Goal: Information Seeking & Learning: Learn about a topic

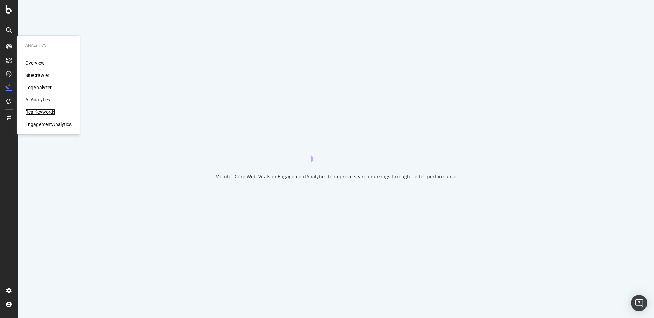
click at [46, 112] on div "RealKeywords" at bounding box center [40, 112] width 30 height 7
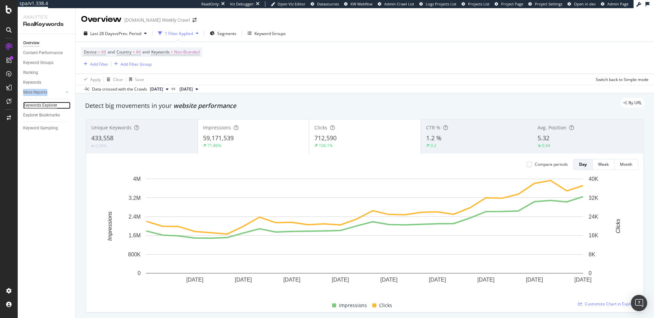
click at [47, 105] on div "Keywords Explorer" at bounding box center [40, 105] width 34 height 7
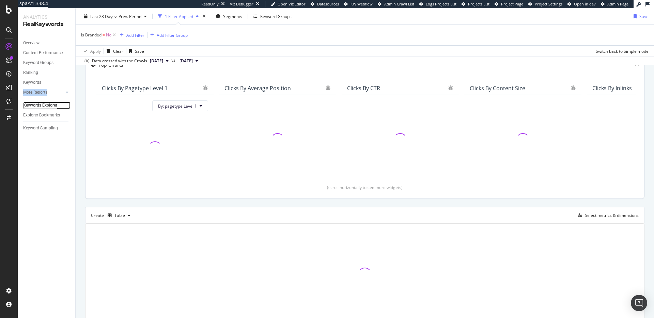
scroll to position [44, 0]
click at [128, 217] on icon "button" at bounding box center [129, 217] width 3 height 4
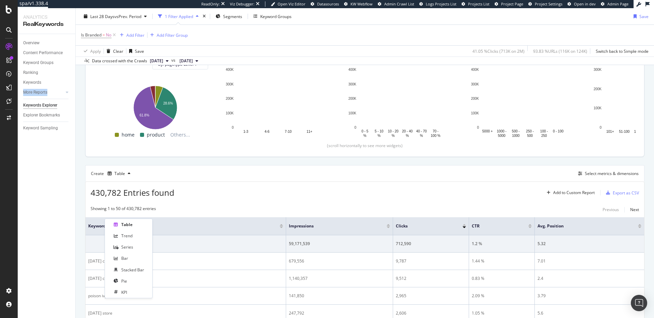
scroll to position [93, 0]
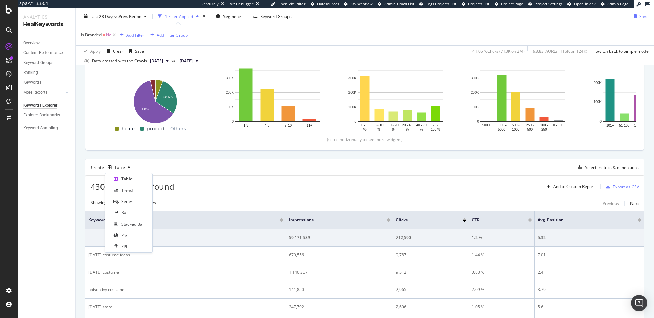
click at [193, 168] on div "Create Table Select metrics & dimensions" at bounding box center [364, 167] width 559 height 16
click at [130, 168] on div "button" at bounding box center [129, 168] width 8 height 4
click at [129, 190] on div "Trend" at bounding box center [126, 190] width 11 height 6
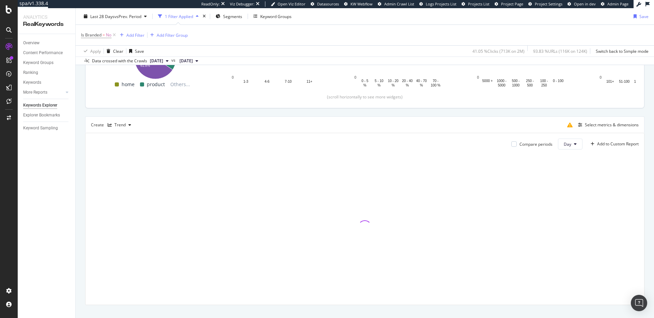
scroll to position [146, 0]
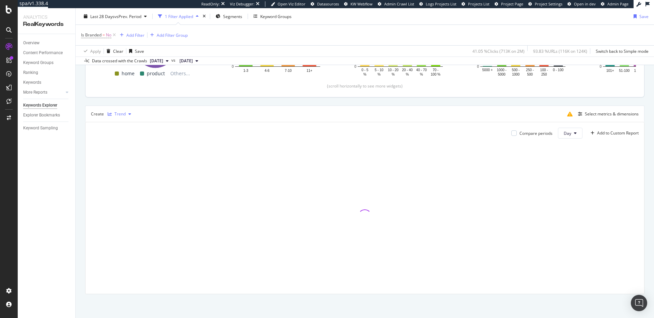
click at [128, 113] on icon "button" at bounding box center [129, 114] width 3 height 4
click at [135, 125] on div "Table" at bounding box center [129, 125] width 42 height 9
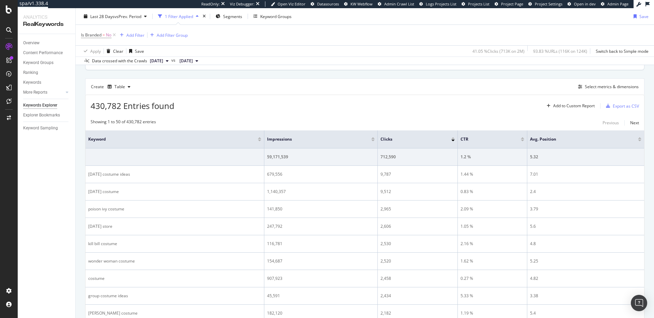
scroll to position [168, 0]
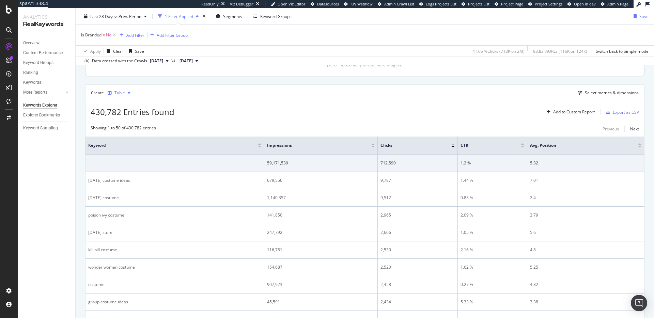
click at [125, 94] on div "button" at bounding box center [129, 93] width 8 height 4
click at [136, 156] on div "Table Trend Series Bar Stacked Bar Pie KPI" at bounding box center [129, 138] width 42 height 76
click at [135, 157] on div "Pie" at bounding box center [129, 161] width 42 height 9
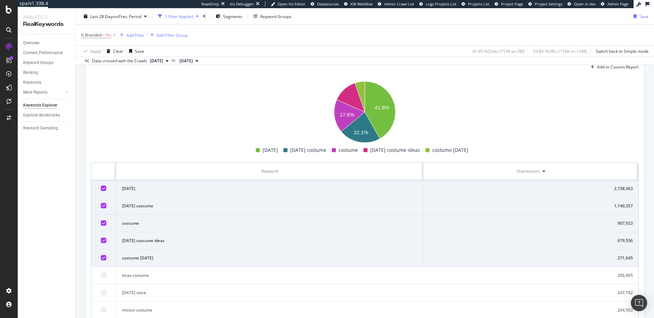
scroll to position [113, 0]
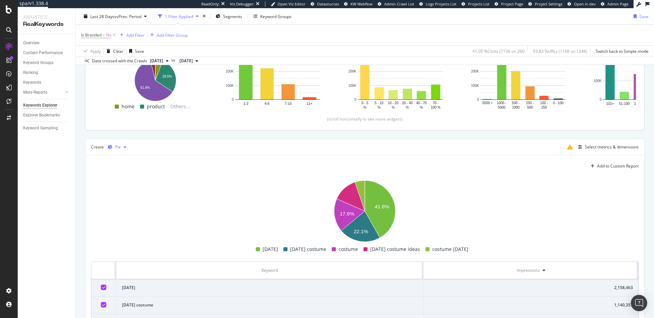
click at [124, 146] on icon "button" at bounding box center [125, 147] width 3 height 4
click at [129, 159] on div "Table" at bounding box center [126, 159] width 11 height 6
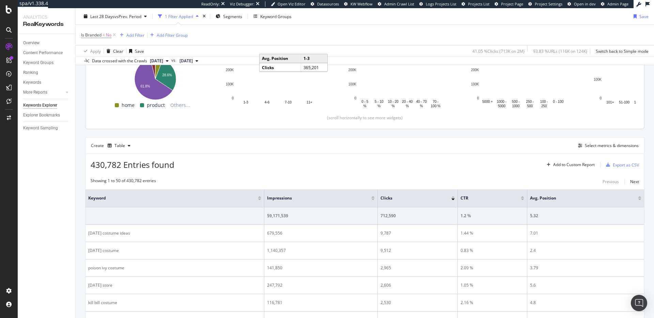
scroll to position [121, 0]
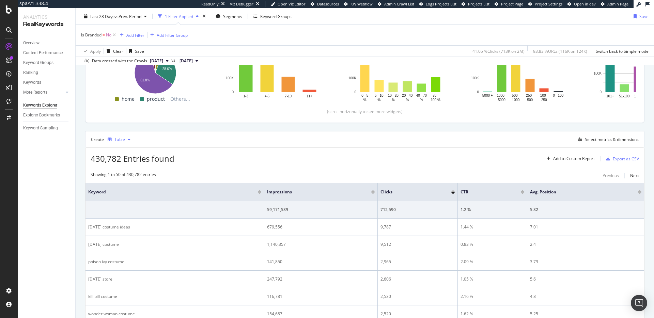
click at [110, 138] on icon "button" at bounding box center [110, 140] width 4 height 4
click at [604, 138] on div "Select metrics & dimensions" at bounding box center [612, 140] width 54 height 6
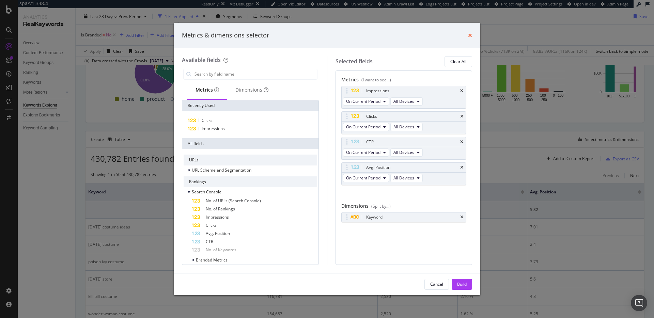
click at [471, 33] on icon "times" at bounding box center [470, 35] width 4 height 5
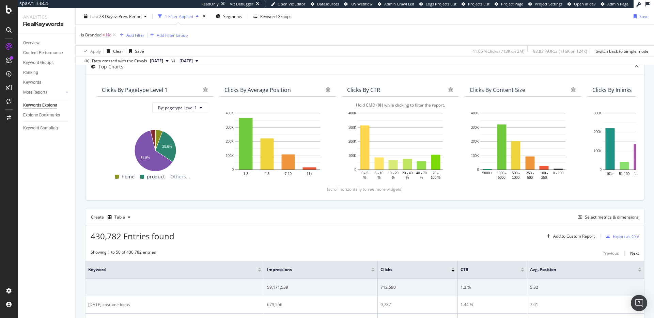
scroll to position [0, 0]
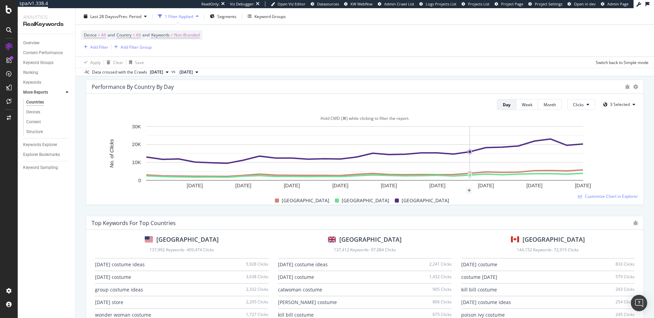
scroll to position [318, 0]
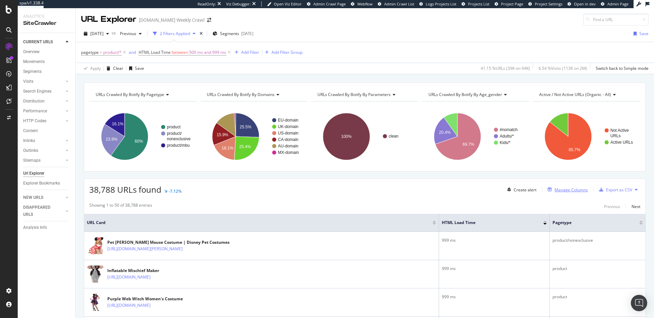
click at [574, 191] on div "Manage Columns" at bounding box center [571, 190] width 33 height 6
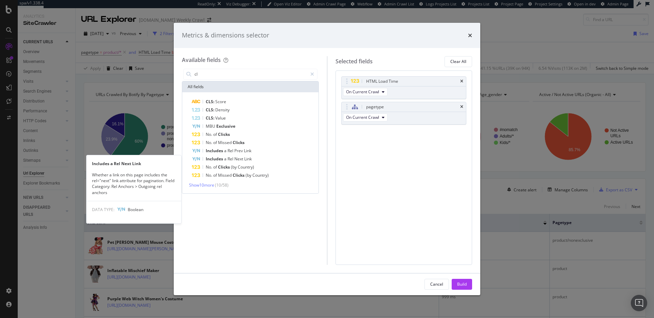
type input "c"
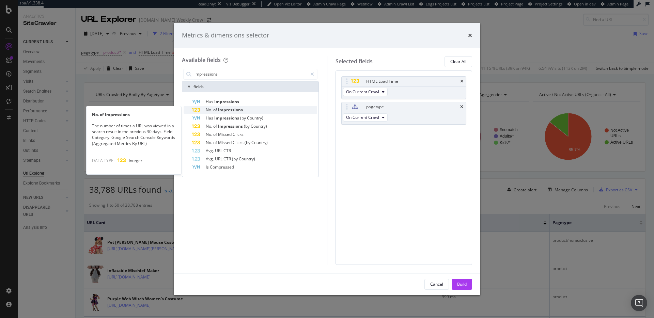
type input "impressions"
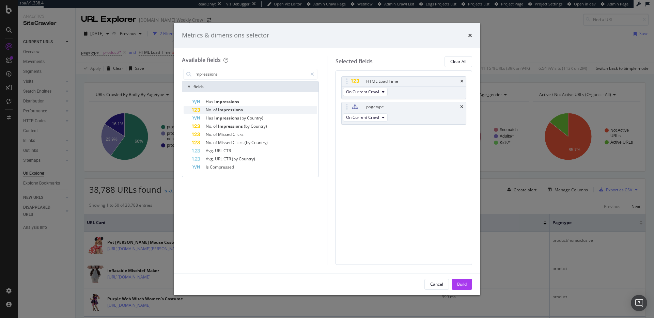
click at [264, 113] on div "No. of Impressions" at bounding box center [254, 110] width 125 height 8
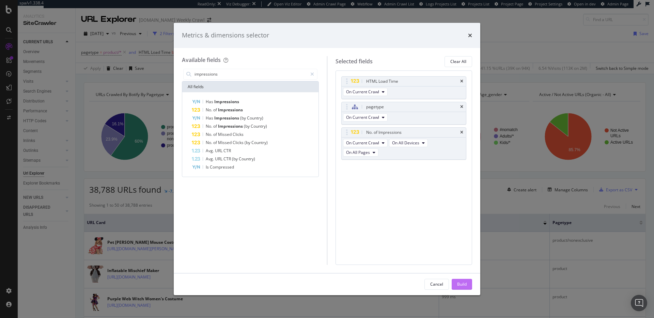
click at [467, 287] on button "Build" at bounding box center [462, 284] width 20 height 11
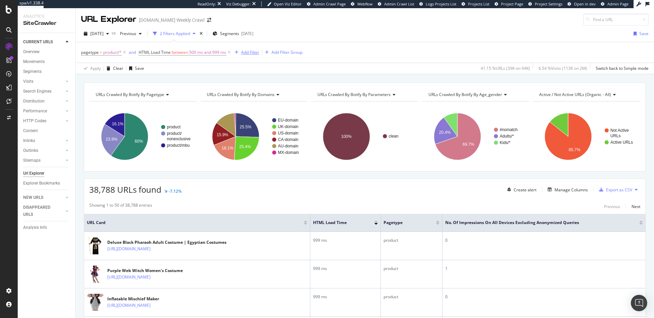
click at [249, 52] on div "Add Filter" at bounding box center [250, 52] width 18 height 6
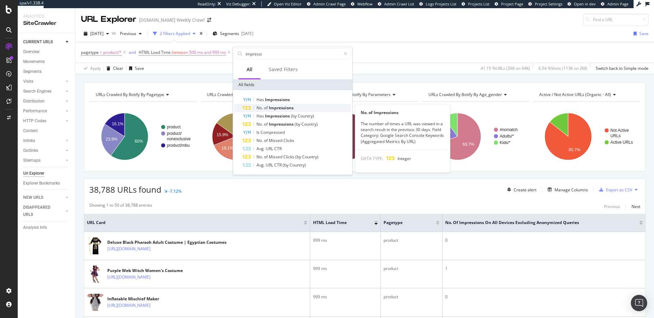
type input "impressi"
click at [283, 108] on span "Impressions" at bounding box center [281, 108] width 25 height 6
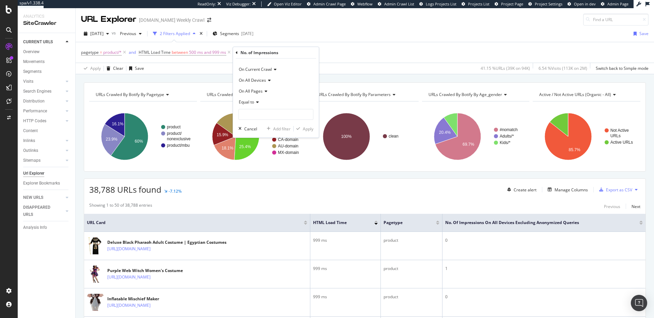
click at [259, 100] on icon at bounding box center [256, 102] width 5 height 4
click at [265, 150] on span "Greater than" at bounding box center [254, 152] width 25 height 6
click at [266, 117] on input "number" at bounding box center [275, 114] width 75 height 11
type input "100"
click at [303, 129] on div "Apply" at bounding box center [308, 129] width 11 height 6
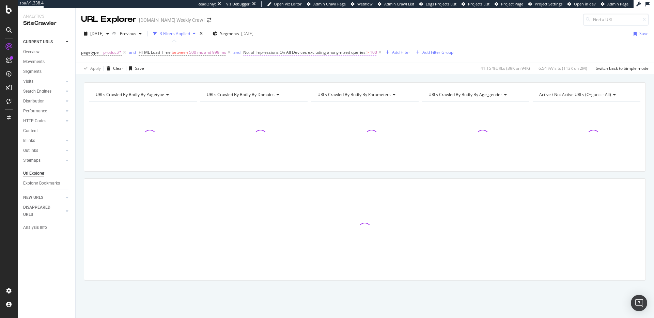
click at [307, 55] on span "No. of Impressions On All Devices excluding anonymized queries" at bounding box center [304, 52] width 122 height 6
click at [274, 90] on icon at bounding box center [276, 90] width 5 height 4
click at [310, 27] on div "2025 Oct. 7th vs Previous 3 Filters Applied Segments 2025-09-16 Save pagetype =…" at bounding box center [365, 50] width 578 height 49
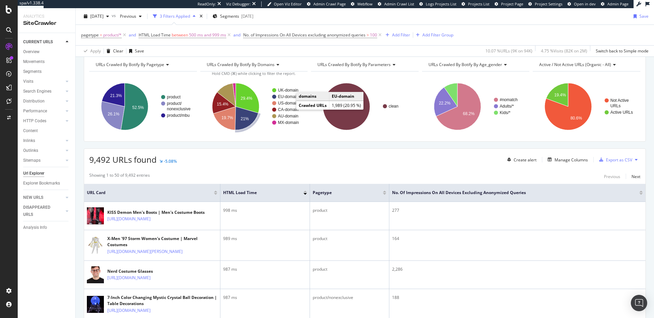
scroll to position [31, 0]
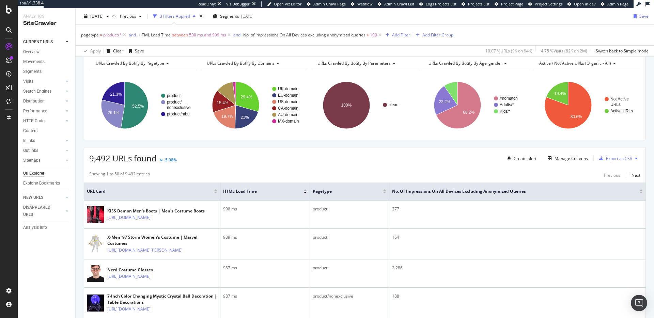
click at [641, 193] on div at bounding box center [640, 193] width 3 height 2
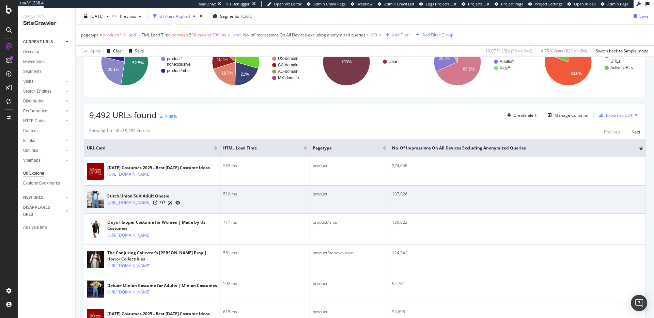
scroll to position [92, 0]
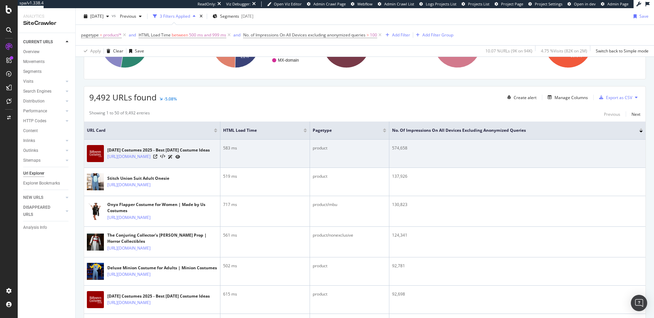
click at [399, 147] on div "574,658" at bounding box center [517, 148] width 251 height 6
click at [391, 148] on td "574,658" at bounding box center [517, 154] width 256 height 28
click at [396, 148] on div "574,658" at bounding box center [517, 148] width 251 height 6
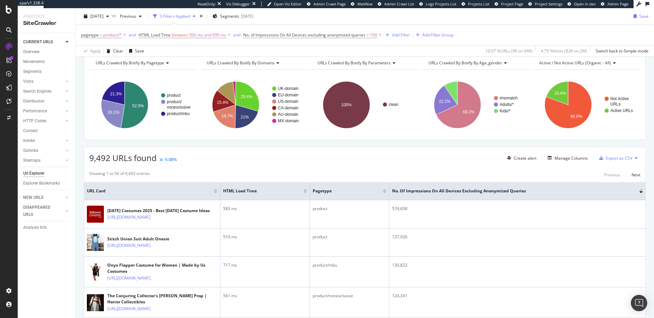
scroll to position [0, 0]
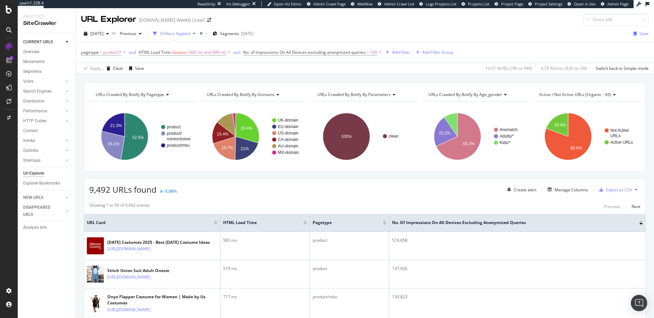
click at [518, 69] on div "10.07 % URLs ( 9K on 94K )" at bounding box center [508, 68] width 47 height 6
click at [420, 28] on div "2025 Oct. 7th vs Previous 3 Filters Applied Segments 2025-09-16 Save" at bounding box center [365, 35] width 578 height 14
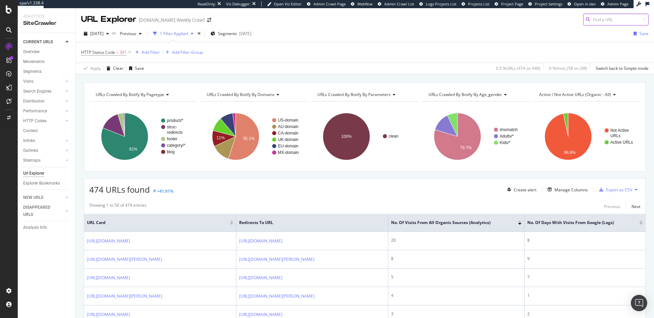
scroll to position [0, 4]
click at [99, 31] on span "[DATE]" at bounding box center [96, 34] width 13 height 6
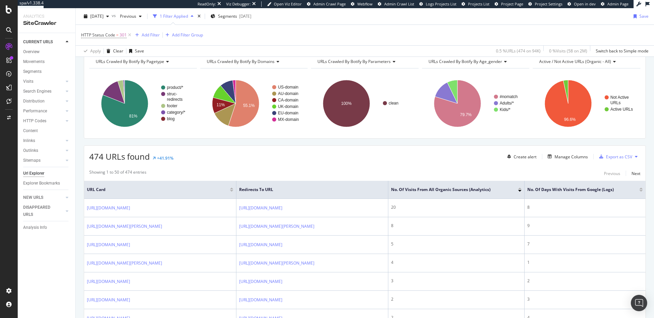
scroll to position [32, 0]
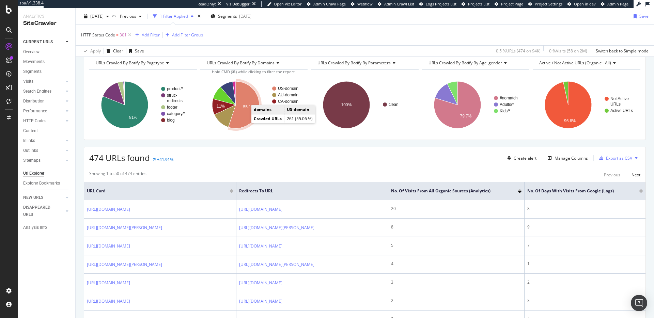
click at [247, 116] on icon "A chart." at bounding box center [243, 104] width 31 height 47
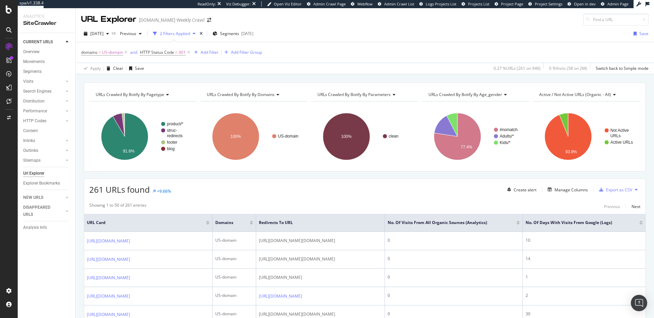
click at [520, 223] on div at bounding box center [517, 224] width 3 height 2
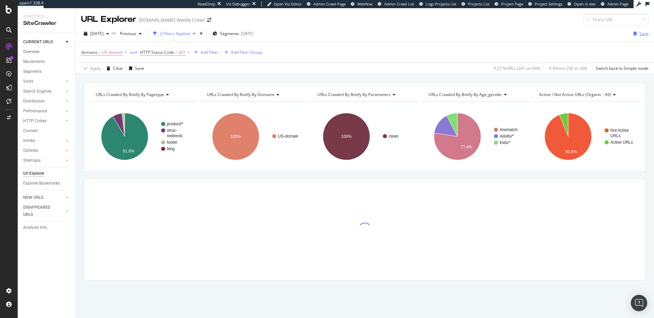
click at [632, 35] on div "button" at bounding box center [635, 34] width 9 height 4
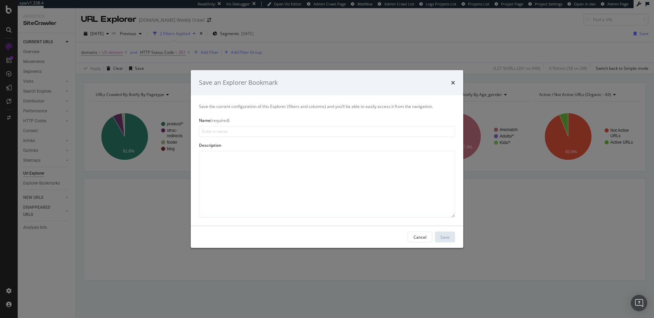
click at [328, 129] on input "modal" at bounding box center [327, 131] width 256 height 11
type input "J"
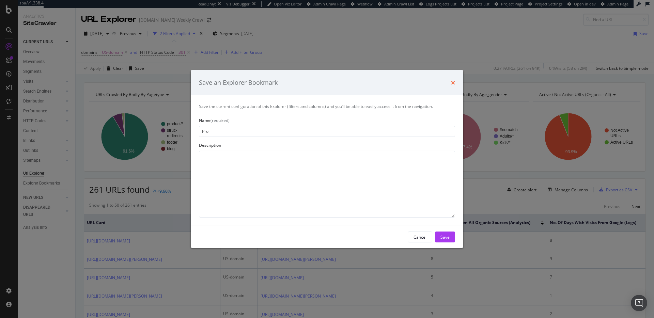
type input "Pro"
click at [453, 83] on icon "times" at bounding box center [453, 82] width 4 height 5
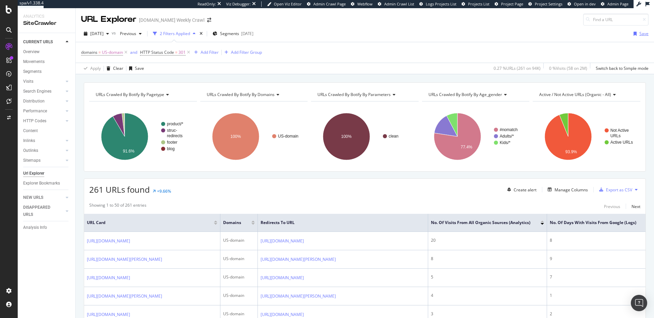
click at [635, 33] on icon "button" at bounding box center [635, 34] width 3 height 4
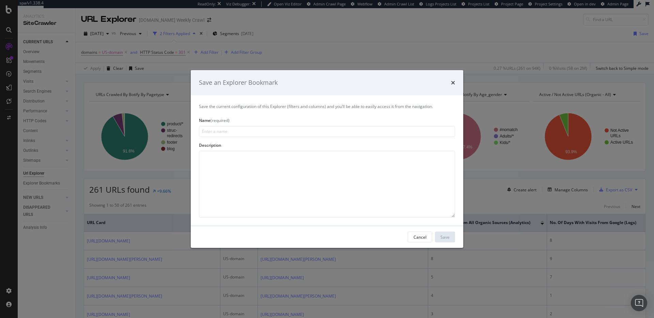
click at [296, 123] on div "Name (required)" at bounding box center [327, 121] width 256 height 6
click at [284, 130] on input "modal" at bounding box center [327, 131] width 256 height 11
type input "Product Redirects"
click at [443, 234] on div "Save" at bounding box center [444, 237] width 9 height 6
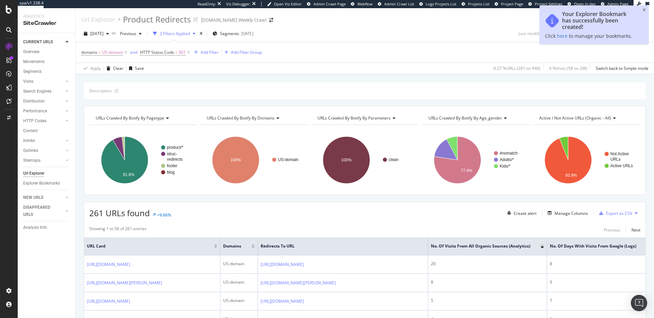
drag, startPoint x: 644, startPoint y: 11, endPoint x: 639, endPoint y: 11, distance: 4.8
click at [642, 11] on div "Your Explorer Bookmark has successfully been created! Click here to manage your…" at bounding box center [594, 24] width 109 height 39
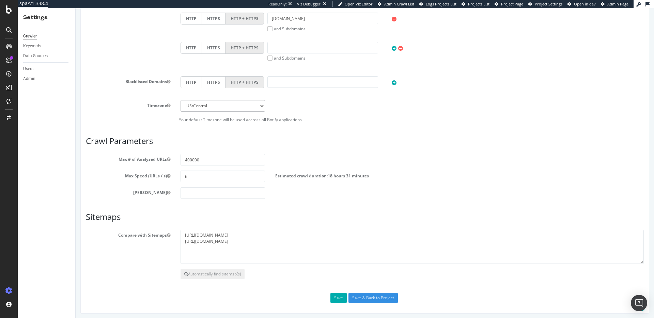
scroll to position [394, 0]
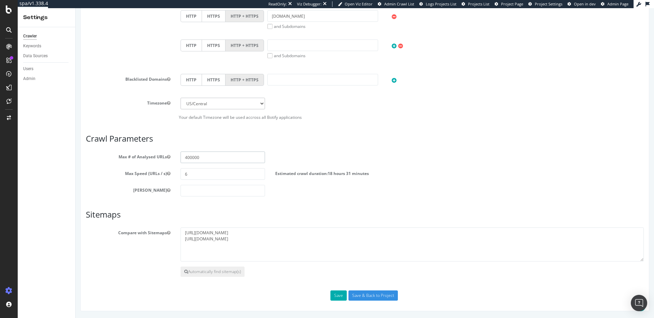
click at [199, 156] on input "400000" at bounding box center [223, 158] width 84 height 12
click at [195, 159] on input "400000" at bounding box center [223, 158] width 84 height 12
click at [195, 160] on input "400000" at bounding box center [223, 158] width 84 height 12
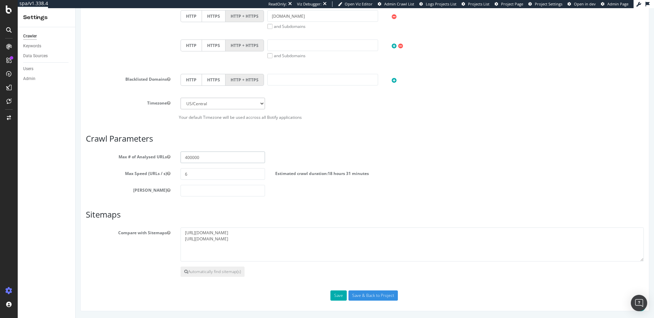
click at [190, 158] on input "400000" at bounding box center [223, 158] width 84 height 12
drag, startPoint x: 193, startPoint y: 159, endPoint x: 193, endPoint y: 163, distance: 3.7
click at [193, 159] on input "400000" at bounding box center [223, 158] width 84 height 12
click at [202, 160] on input "400000" at bounding box center [223, 158] width 84 height 12
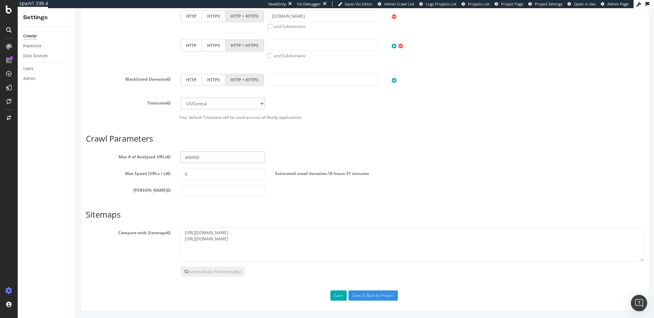
click at [202, 160] on input "400000" at bounding box center [223, 158] width 84 height 12
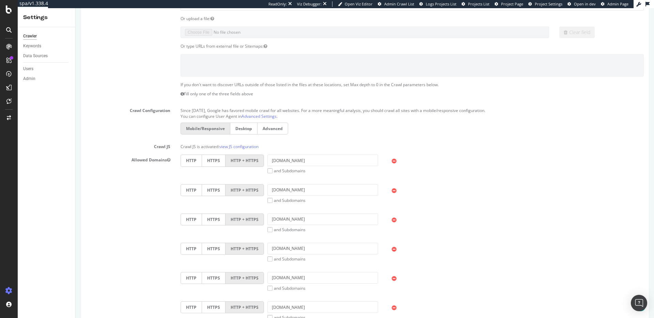
scroll to position [345, 0]
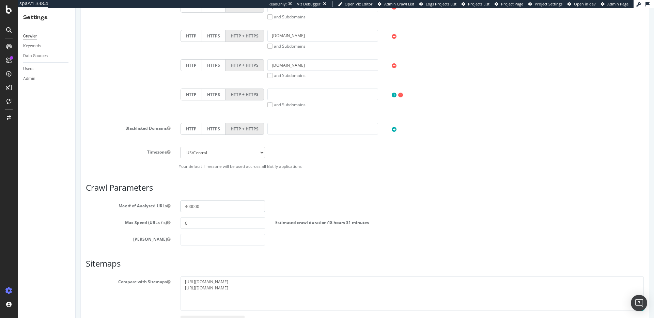
click at [192, 208] on input "400000" at bounding box center [223, 207] width 84 height 12
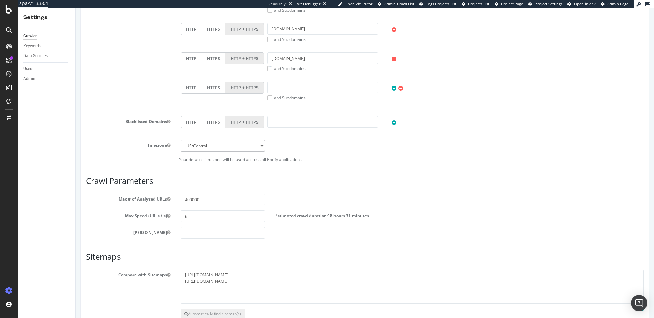
scroll to position [394, 0]
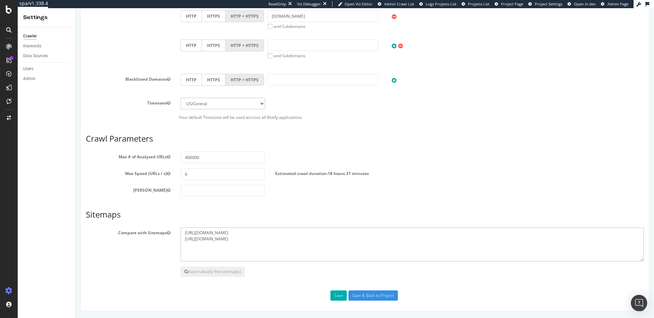
click at [275, 246] on textarea "https://www.halloweencostumes.com/sitemap.xml https://www.halloweencostumes.com…" at bounding box center [412, 245] width 463 height 34
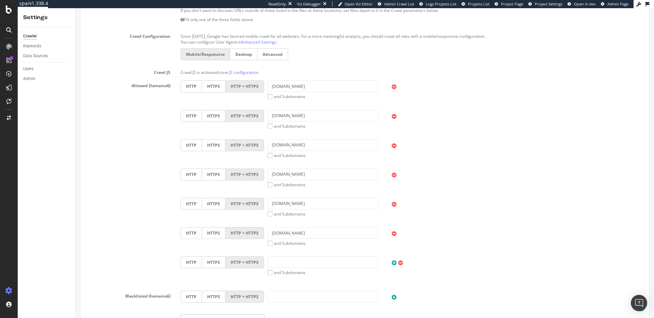
scroll to position [10, 0]
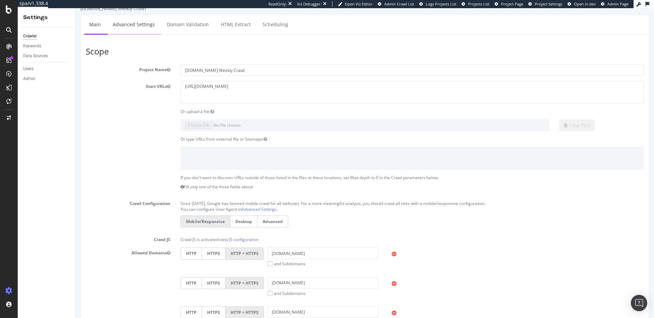
click at [144, 26] on link "Advanced Settings" at bounding box center [134, 24] width 52 height 19
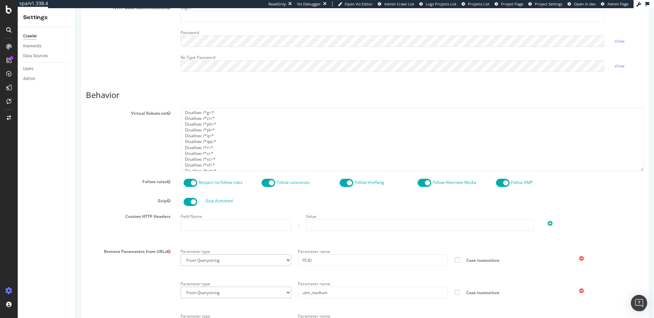
scroll to position [152, 0]
drag, startPoint x: 203, startPoint y: 143, endPoint x: 322, endPoint y: 145, distance: 118.2
click at [322, 145] on textarea "User-agent: * Disallow: /account Disallow: /cart/ Disallow: /handlers/ Disallow…" at bounding box center [412, 139] width 463 height 63
click at [253, 141] on textarea "User-agent: * Disallow: /account Disallow: /cart/ Disallow: /handlers/ Disallow…" at bounding box center [412, 139] width 463 height 63
drag, startPoint x: 203, startPoint y: 142, endPoint x: 323, endPoint y: 144, distance: 119.6
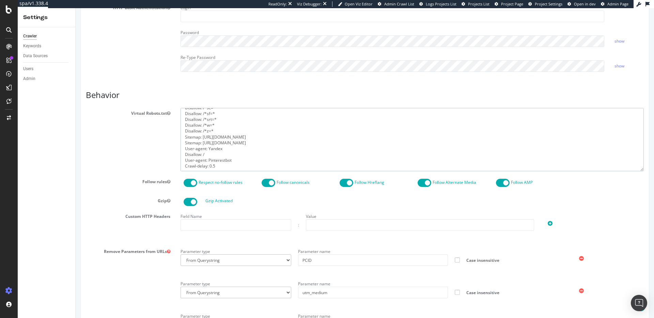
click at [323, 144] on textarea "User-agent: * Disallow: /account Disallow: /cart/ Disallow: /handlers/ Disallow…" at bounding box center [412, 139] width 463 height 63
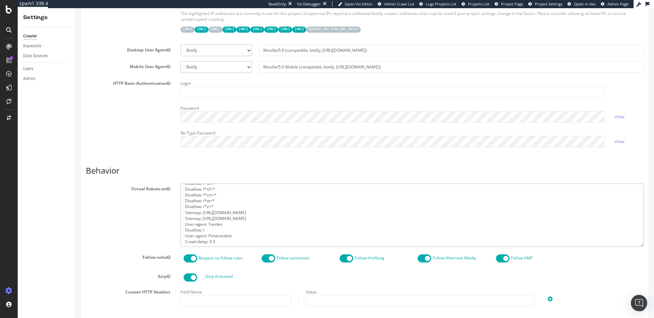
scroll to position [0, 0]
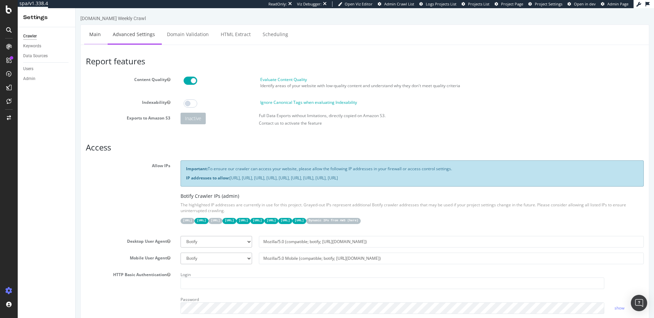
click at [100, 36] on link "Main" at bounding box center [95, 34] width 22 height 19
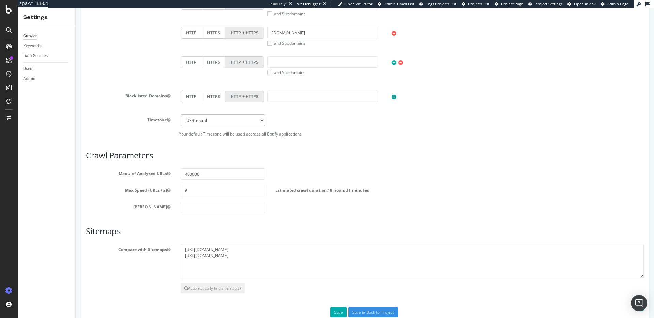
scroll to position [394, 0]
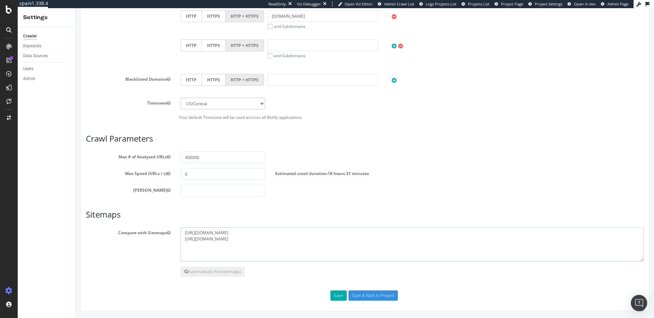
click at [284, 238] on textarea "https://www.halloweencostumes.com/sitemap.xml https://www.halloweencostumes.com…" at bounding box center [412, 245] width 463 height 34
click at [259, 233] on textarea "https://www.halloweencostumes.com/sitemap.xml https://www.halloweencostumes.com…" at bounding box center [412, 245] width 463 height 34
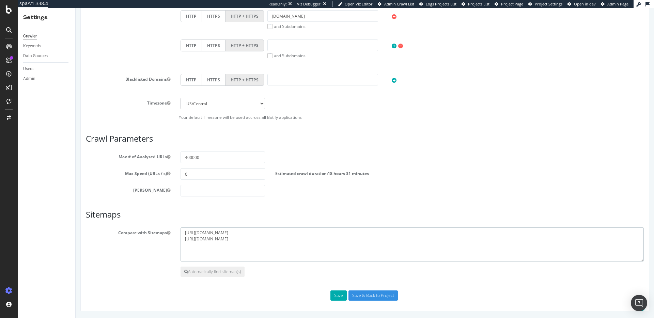
click at [259, 233] on textarea "https://www.halloweencostumes.com/sitemap.xml https://www.halloweencostumes.com…" at bounding box center [412, 245] width 463 height 34
drag, startPoint x: 266, startPoint y: 238, endPoint x: 179, endPoint y: 238, distance: 87.2
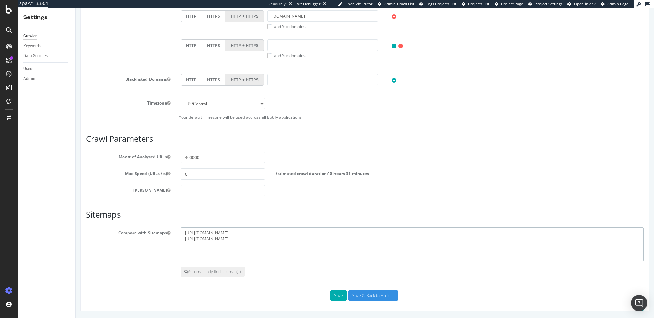
click at [179, 238] on div "https://www.halloweencostumes.com/sitemap.xml https://www.halloweencostumes.com…" at bounding box center [412, 245] width 474 height 34
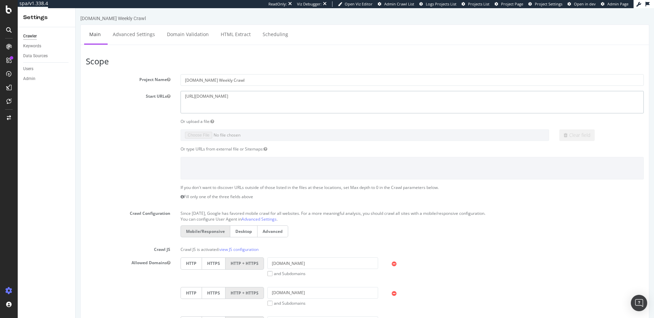
drag, startPoint x: 261, startPoint y: 101, endPoint x: 265, endPoint y: 96, distance: 6.5
click at [262, 100] on textarea "[URL][DOMAIN_NAME]" at bounding box center [412, 102] width 463 height 22
paste textarea "https://www.halloweencostumes.com/buy/"
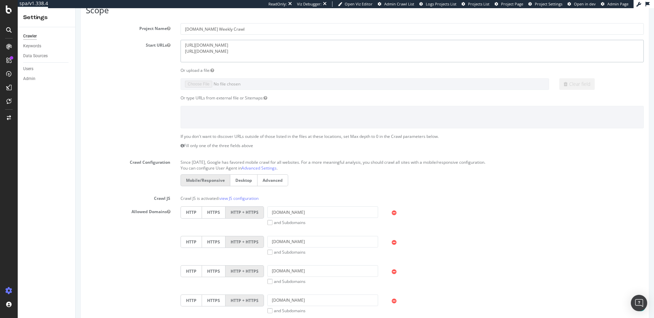
scroll to position [394, 0]
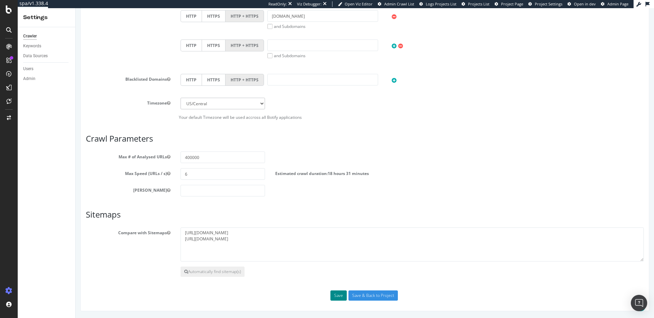
type textarea "https://www.halloweencostumes.com/ https://www.halloweencostumes.com/buy/"
click at [338, 298] on button "Save" at bounding box center [338, 296] width 16 height 10
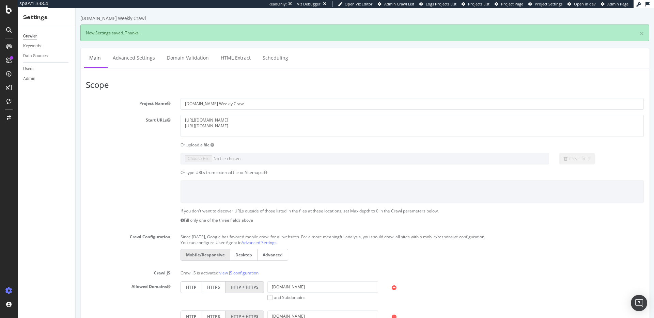
scroll to position [0, 0]
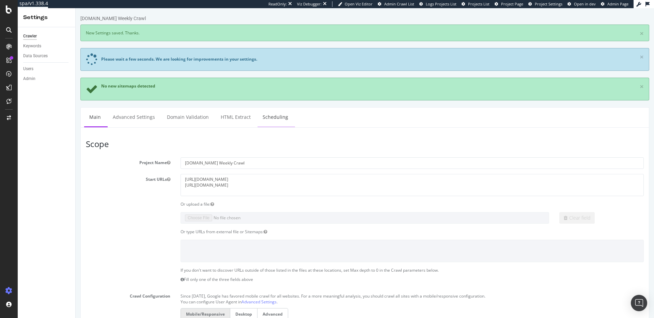
click at [285, 120] on link "Scheduling" at bounding box center [276, 117] width 36 height 19
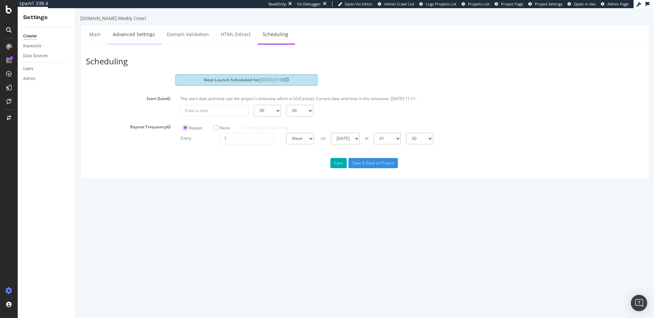
click at [115, 36] on link "Advanced Settings" at bounding box center [134, 34] width 52 height 19
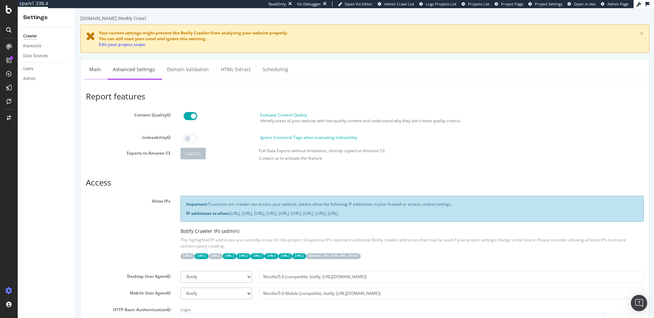
click at [95, 73] on link "Main" at bounding box center [95, 69] width 22 height 19
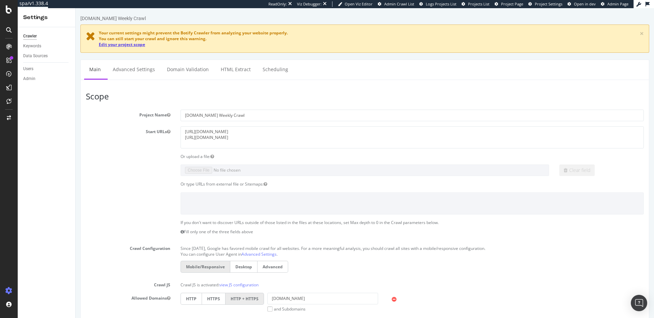
click at [132, 46] on link "Edit your project scope" at bounding box center [122, 45] width 46 height 6
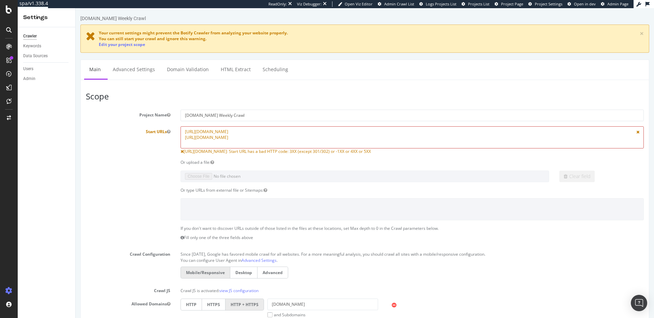
click at [271, 132] on textarea "[URL][DOMAIN_NAME] [URL][DOMAIN_NAME]" at bounding box center [412, 137] width 463 height 22
click at [183, 153] on icon at bounding box center [182, 152] width 3 height 4
click at [215, 153] on span "https://www.halloweencostumes.com/buy/: Start URL has a bad HTTP code: 3XX (exc…" at bounding box center [277, 152] width 187 height 6
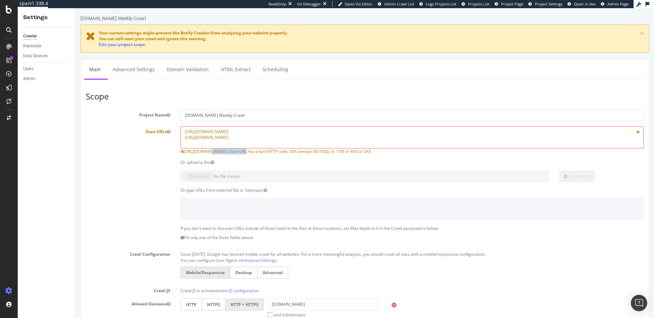
click at [215, 153] on span "https://www.halloweencostumes.com/buy/: Start URL has a bad HTTP code: 3XX (exc…" at bounding box center [277, 152] width 187 height 6
click at [249, 127] on textarea "[URL][DOMAIN_NAME] [URL][DOMAIN_NAME]" at bounding box center [412, 137] width 463 height 22
click at [249, 130] on textarea "[URL][DOMAIN_NAME] [URL][DOMAIN_NAME]" at bounding box center [412, 137] width 463 height 22
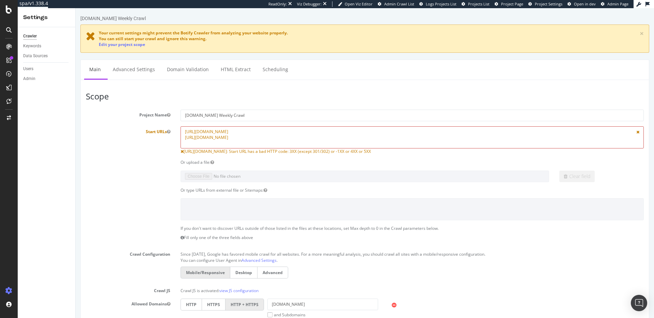
click at [250, 131] on textarea "[URL][DOMAIN_NAME] [URL][DOMAIN_NAME]" at bounding box center [412, 137] width 463 height 22
click at [266, 134] on textarea "[URL][DOMAIN_NAME] [URL][DOMAIN_NAME]" at bounding box center [412, 137] width 463 height 22
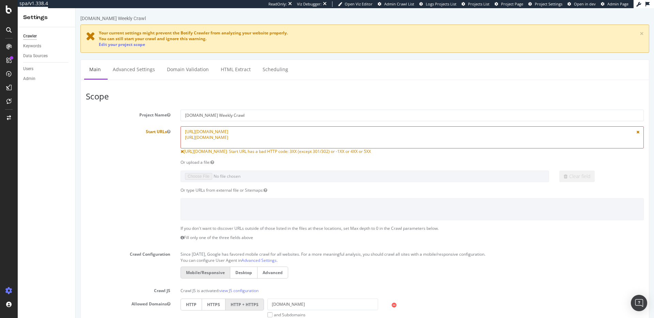
click at [266, 134] on textarea "[URL][DOMAIN_NAME] [URL][DOMAIN_NAME]" at bounding box center [412, 137] width 463 height 22
click at [284, 139] on textarea "[URL][DOMAIN_NAME] [URL][DOMAIN_NAME]" at bounding box center [412, 137] width 463 height 22
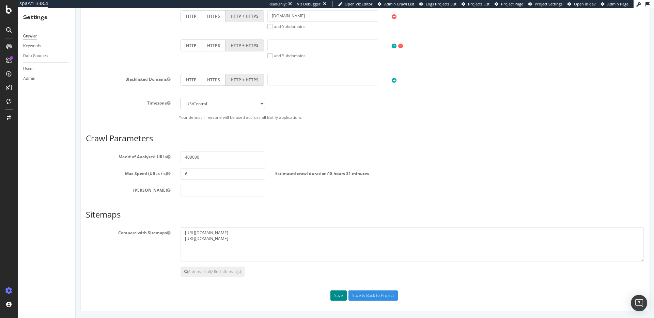
type textarea "https://www.halloweencostumes.com/"
click at [337, 295] on button "Save" at bounding box center [338, 296] width 16 height 10
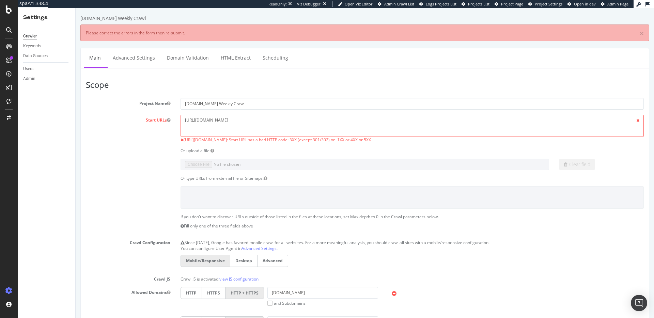
scroll to position [0, 0]
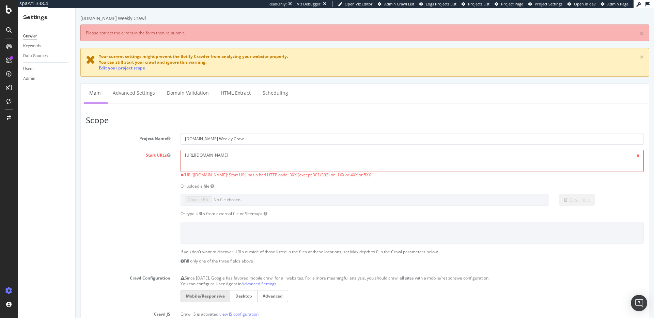
click at [241, 155] on textarea "https://www.halloweencostumes.com/" at bounding box center [412, 161] width 463 height 22
click at [184, 154] on textarea "https://www.halloweencostumes.com/" at bounding box center [412, 161] width 463 height 22
click at [638, 156] on span at bounding box center [638, 156] width 12 height 12
click at [353, 156] on textarea "https://www.halloweencostumes.com/" at bounding box center [412, 161] width 463 height 22
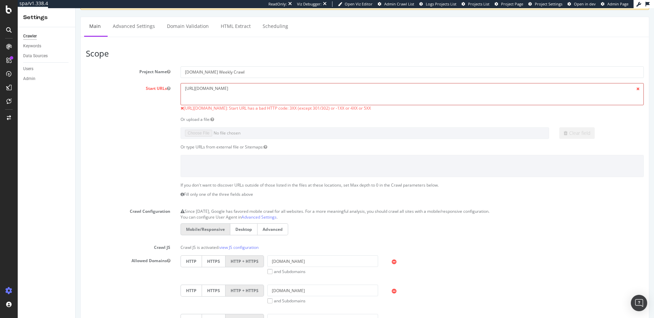
scroll to position [68, 0]
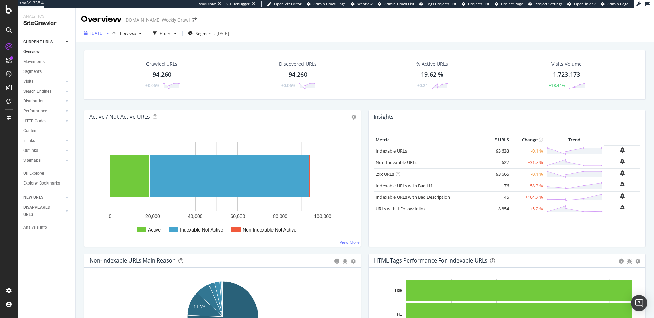
click at [104, 34] on span "[DATE]" at bounding box center [96, 33] width 13 height 6
click at [293, 27] on div "[DATE] vs Previous Filters Segments [DATE]" at bounding box center [365, 33] width 578 height 17
click at [41, 172] on div "Url Explorer" at bounding box center [33, 173] width 21 height 7
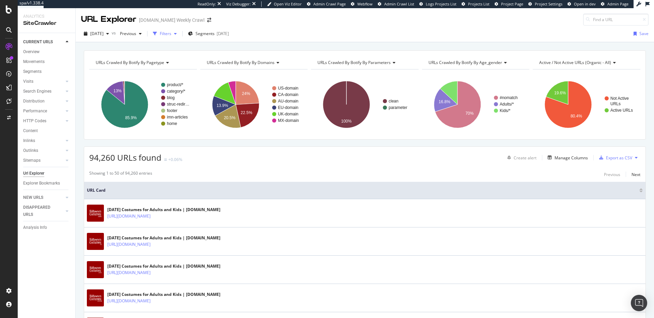
drag, startPoint x: 178, startPoint y: 34, endPoint x: 174, endPoint y: 42, distance: 9.0
click at [171, 34] on div "Filters" at bounding box center [166, 34] width 12 height 6
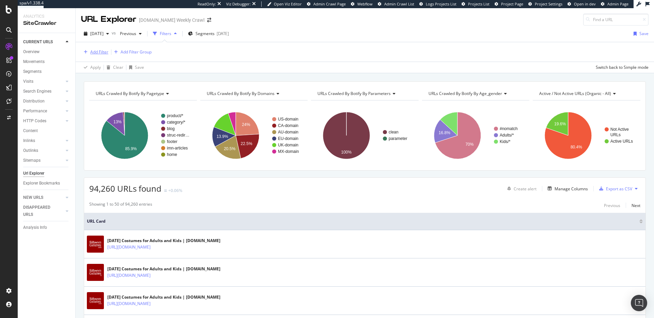
click at [97, 54] on div "Add Filter" at bounding box center [99, 52] width 18 height 6
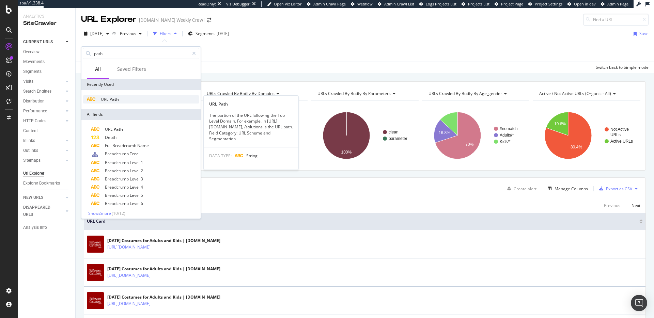
type input "path"
click at [139, 101] on div "URL Path" at bounding box center [141, 99] width 117 height 8
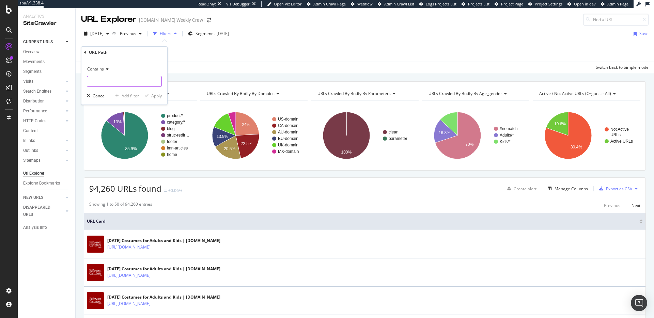
click at [130, 83] on input "text" at bounding box center [124, 81] width 74 height 11
type input "/buy"
click at [156, 94] on div "Apply" at bounding box center [156, 96] width 11 height 6
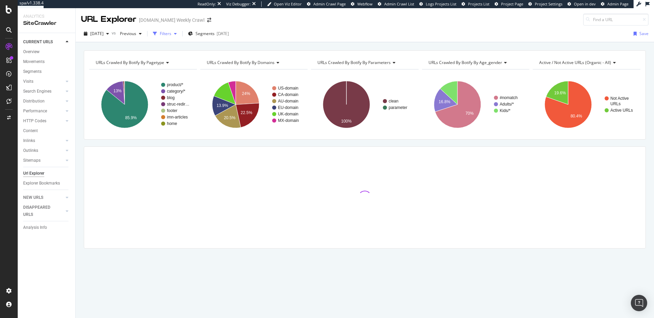
click at [171, 34] on div "Filters" at bounding box center [166, 34] width 12 height 6
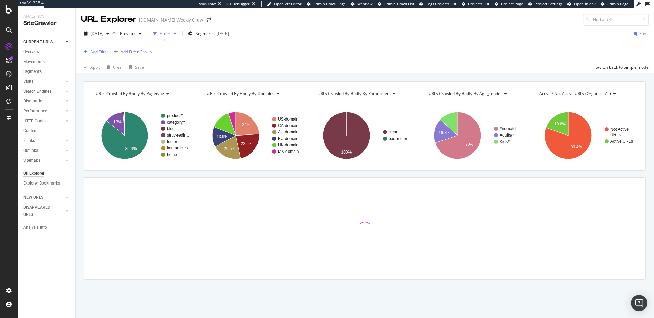
click at [102, 52] on div "Add Filter" at bounding box center [99, 52] width 18 height 6
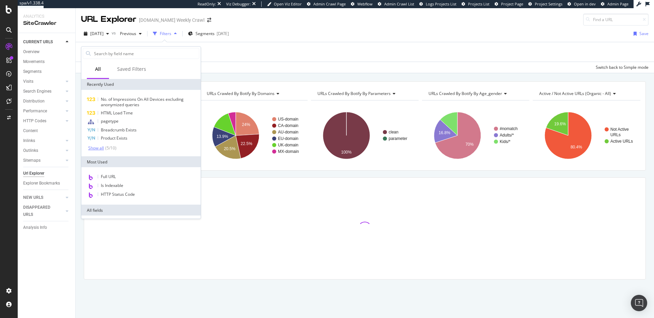
click at [99, 149] on div "Show all" at bounding box center [96, 148] width 16 height 5
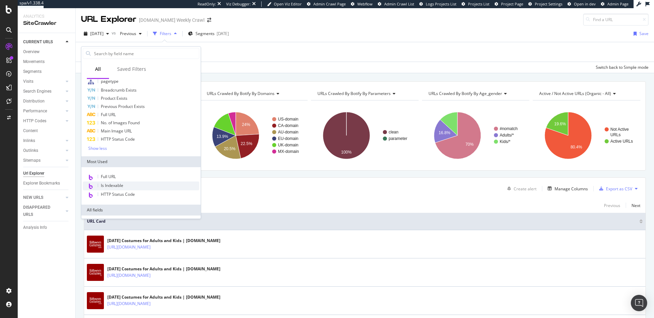
scroll to position [40, 0]
click at [129, 54] on input "text" at bounding box center [146, 53] width 106 height 10
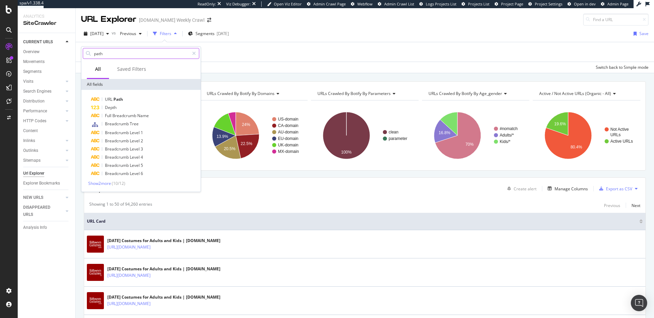
scroll to position [0, 0]
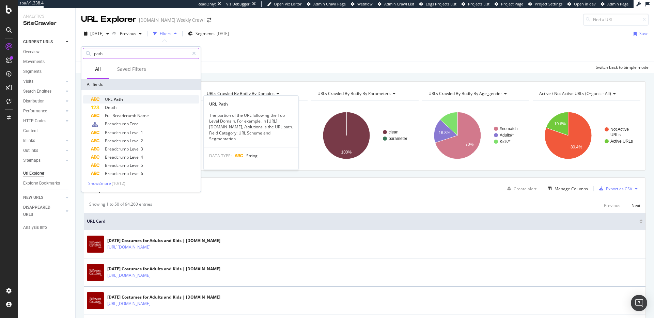
type input "path"
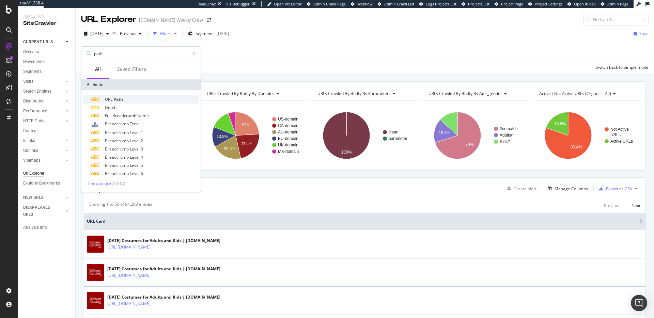
click at [127, 97] on div "URL Path" at bounding box center [145, 99] width 108 height 8
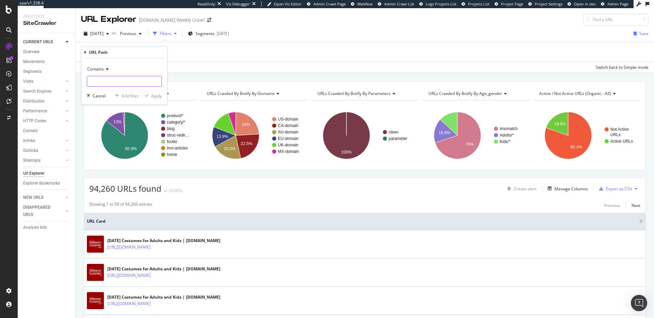
click at [130, 81] on input "text" at bounding box center [124, 81] width 74 height 11
type input "/fold"
click at [153, 96] on div "Apply" at bounding box center [156, 96] width 11 height 6
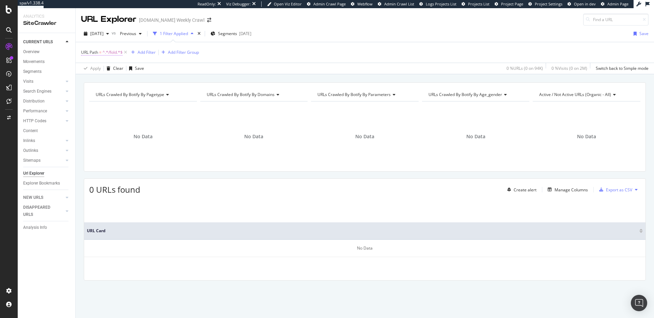
click at [117, 51] on span "^.*/fold.*$" at bounding box center [113, 53] width 20 height 10
click at [113, 77] on input "/fold" at bounding box center [119, 80] width 64 height 11
click at [367, 36] on div "2025 Oct. 7th vs Previous 1 Filter Applied Segments 2025-09-16 Save" at bounding box center [365, 35] width 578 height 14
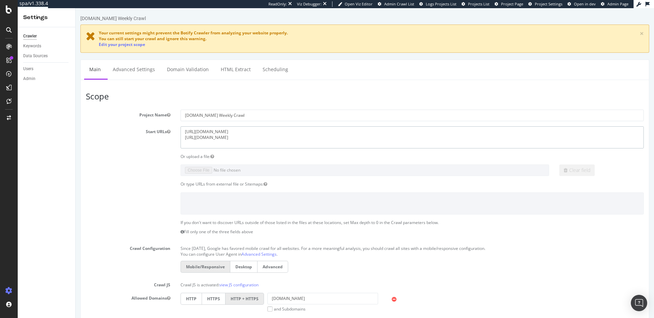
drag, startPoint x: 254, startPoint y: 133, endPoint x: 174, endPoint y: 126, distance: 80.3
click at [174, 126] on div "Start URLs [URL][DOMAIN_NAME] [URL][DOMAIN_NAME]" at bounding box center [365, 137] width 568 height 22
click at [186, 137] on textarea "[URL][DOMAIN_NAME] [URL][DOMAIN_NAME]" at bounding box center [412, 137] width 463 height 22
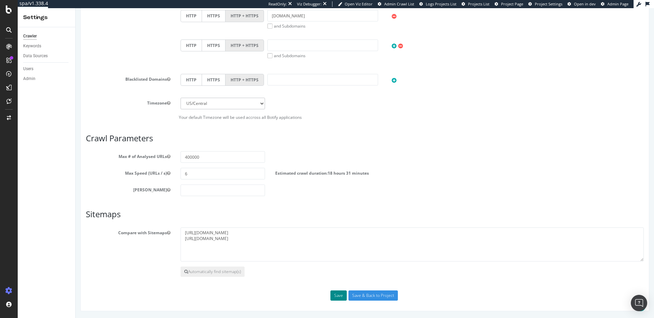
type textarea "[URL][DOMAIN_NAME]"
click at [339, 291] on button "Save" at bounding box center [338, 296] width 16 height 10
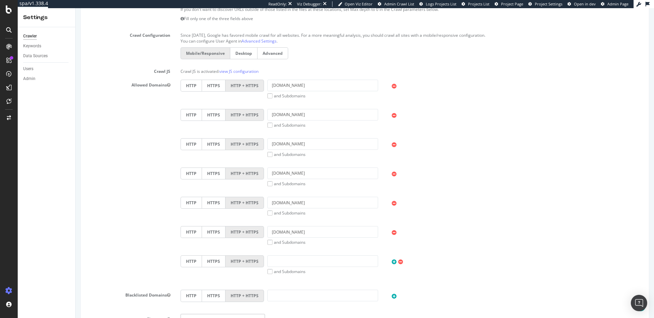
scroll to position [477, 0]
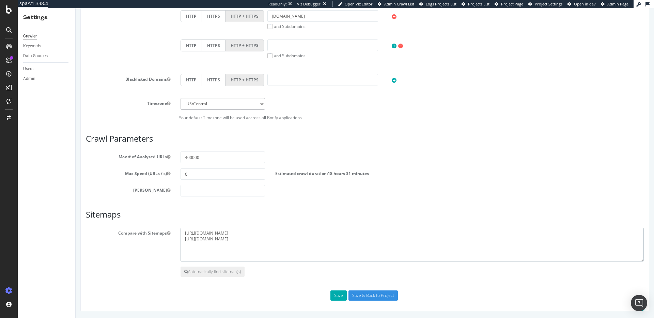
click at [294, 233] on textarea "[URL][DOMAIN_NAME] [URL][DOMAIN_NAME]" at bounding box center [412, 245] width 463 height 34
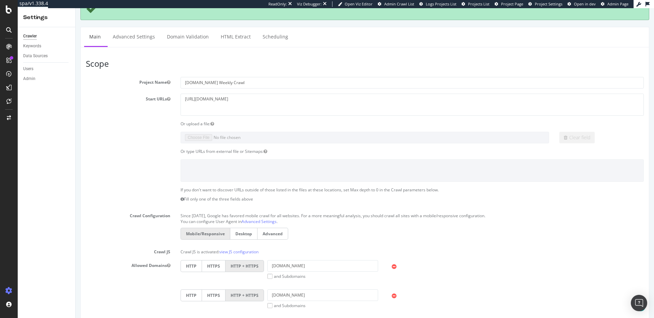
scroll to position [100, 0]
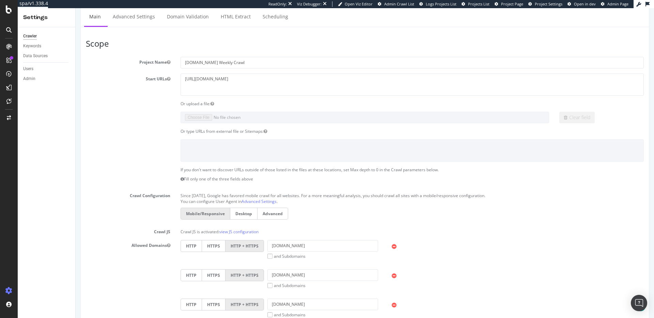
click at [182, 180] on icon at bounding box center [182, 179] width 3 height 4
click at [258, 86] on textarea "https://www.halloweencostumes.com/" at bounding box center [412, 85] width 463 height 22
click at [243, 80] on textarea "https://www.halloweencostumes.com/" at bounding box center [412, 85] width 463 height 22
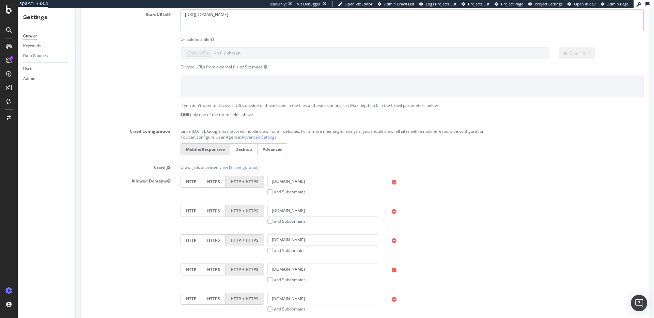
scroll to position [477, 0]
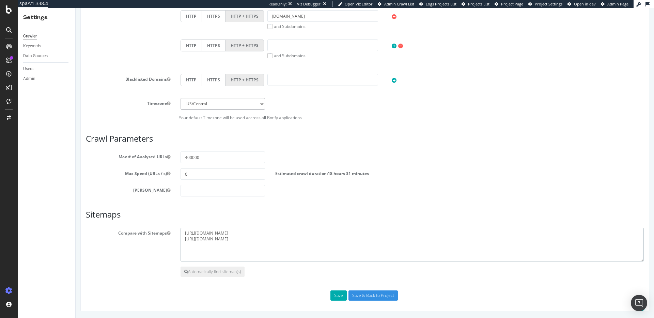
click at [257, 234] on textarea "https://www.halloweencostumes.com/buy/sitemap_en_us.xml https://www.halloweenco…" at bounding box center [412, 245] width 463 height 34
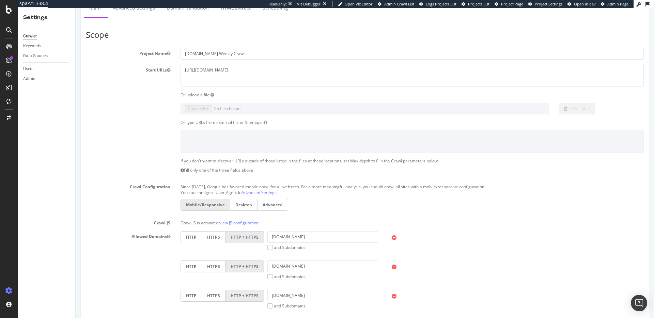
scroll to position [110, 0]
click at [220, 69] on textarea "https://www.halloweencostumes.com/" at bounding box center [412, 75] width 463 height 22
click at [220, 70] on textarea "https://www.halloweencostumes.com/" at bounding box center [412, 75] width 463 height 22
click at [220, 69] on textarea "https://www.halloweencostumes.com/" at bounding box center [412, 75] width 463 height 22
click at [226, 53] on input "[DOMAIN_NAME] Weekly Crawl" at bounding box center [412, 54] width 463 height 12
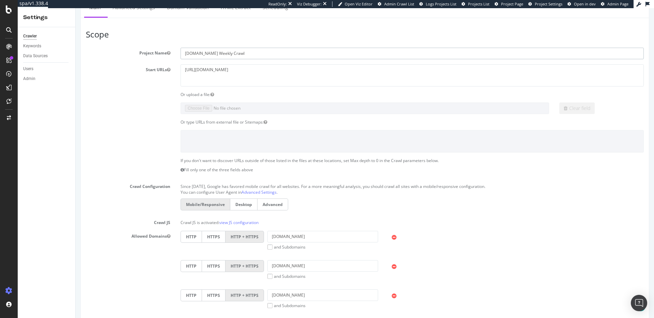
click at [226, 53] on input "[DOMAIN_NAME] Weekly Crawl" at bounding box center [412, 54] width 463 height 12
click at [234, 75] on textarea "https://www.halloweencostumes.com/" at bounding box center [412, 75] width 463 height 22
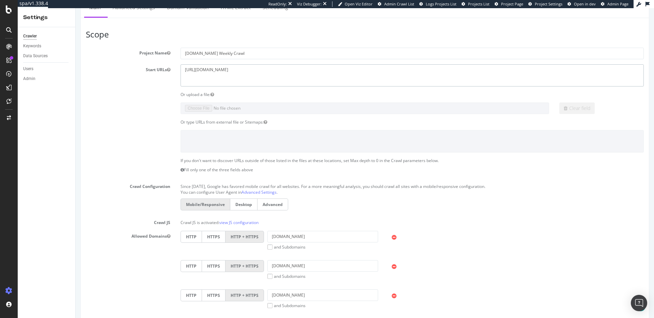
click at [234, 75] on textarea "https://www.halloweencostumes.com/" at bounding box center [412, 75] width 463 height 22
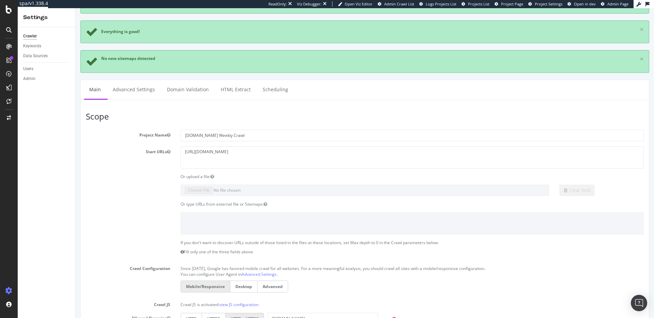
scroll to position [0, 0]
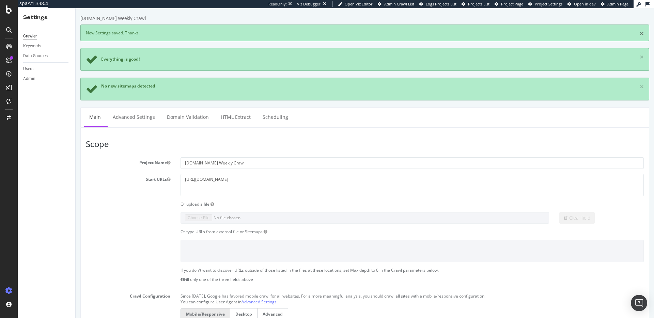
click at [642, 33] on link "×" at bounding box center [642, 33] width 4 height 7
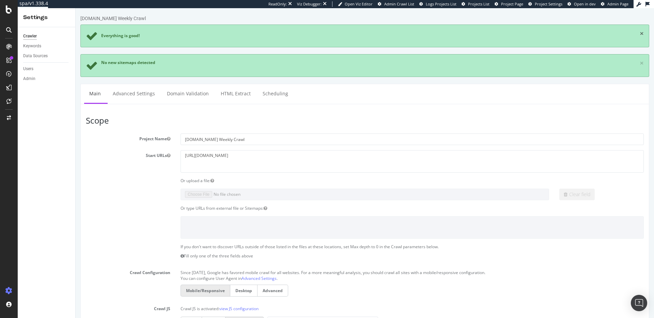
click at [642, 33] on link "×" at bounding box center [642, 33] width 4 height 7
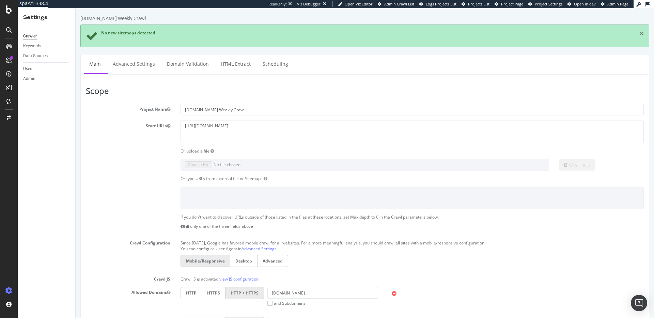
click at [642, 33] on link "×" at bounding box center [642, 33] width 4 height 7
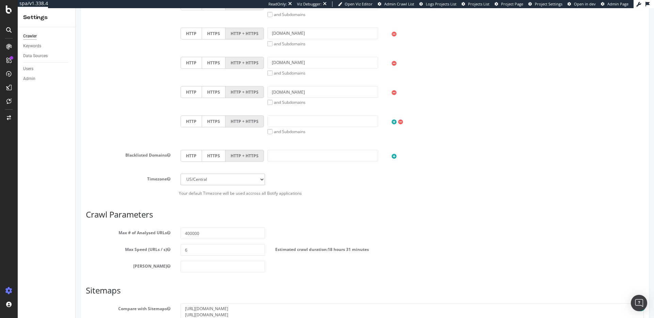
scroll to position [394, 0]
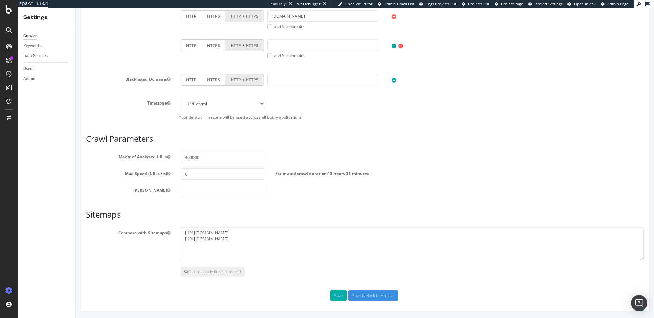
click at [332, 172] on span "18 hours 31 minutes" at bounding box center [348, 174] width 41 height 6
click at [330, 173] on span "18 hours 31 minutes" at bounding box center [348, 174] width 41 height 6
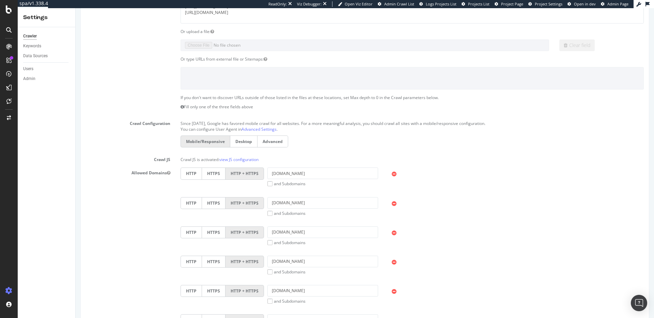
scroll to position [0, 0]
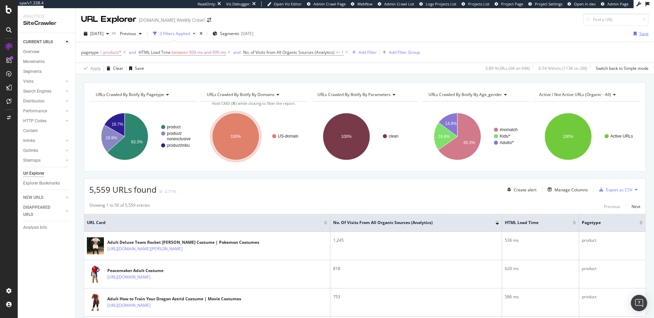
click at [639, 35] on div "Save" at bounding box center [643, 34] width 9 height 6
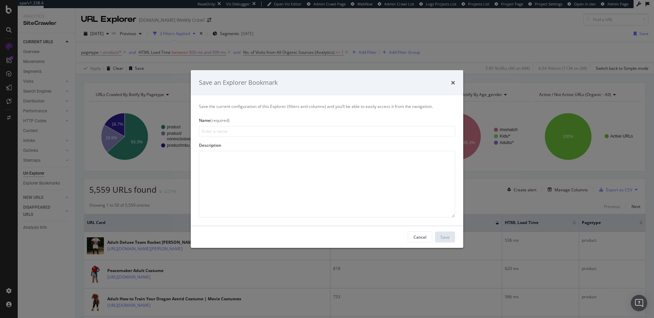
click at [303, 126] on input "modal" at bounding box center [327, 131] width 256 height 11
type input "D"
type input "P"
type input "Slow Product URLs - US"
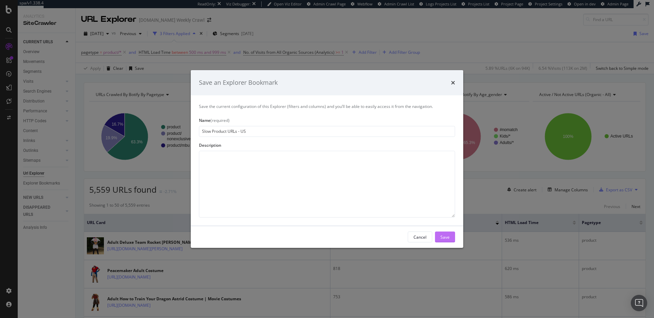
click at [446, 235] on div "Save" at bounding box center [444, 237] width 9 height 6
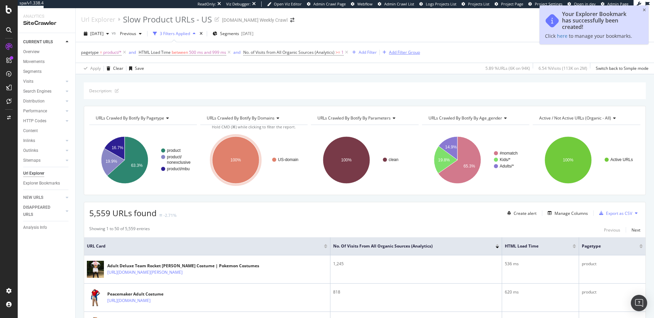
drag, startPoint x: 400, startPoint y: 52, endPoint x: 262, endPoint y: 75, distance: 140.2
click at [400, 52] on div "Add Filter Group" at bounding box center [404, 52] width 31 height 6
click at [390, 56] on div "Add Filter Group" at bounding box center [400, 52] width 40 height 7
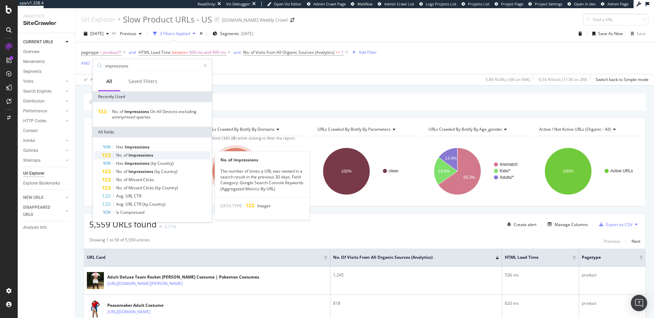
type input "impressions"
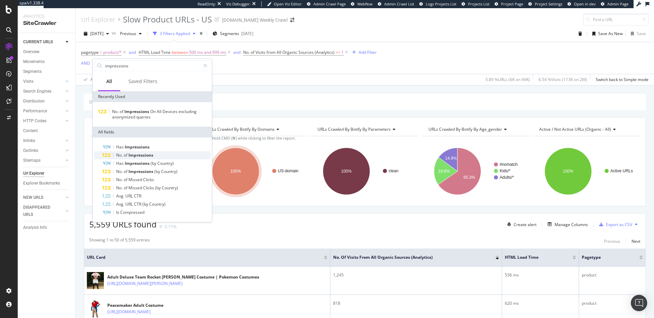
click at [146, 158] on span "Impressions" at bounding box center [140, 155] width 25 height 6
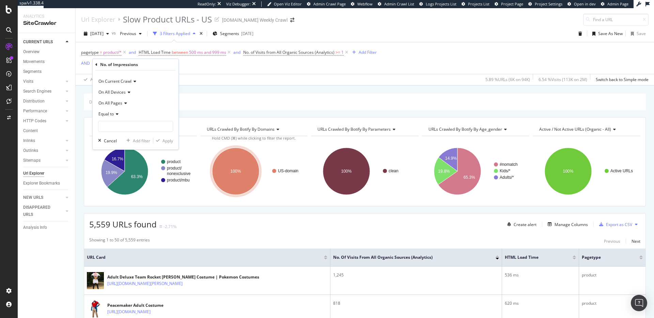
click at [115, 112] on icon at bounding box center [116, 114] width 5 height 4
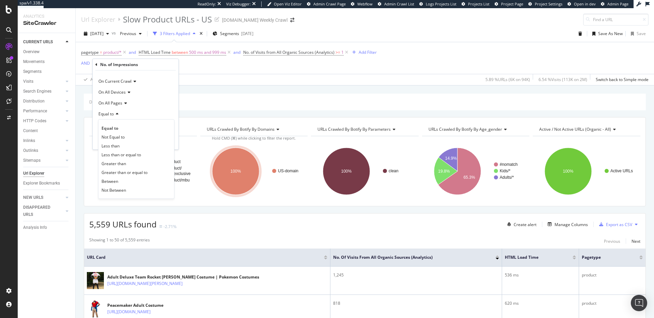
drag, startPoint x: 122, startPoint y: 161, endPoint x: 122, endPoint y: 144, distance: 17.0
click at [121, 161] on span "Greater than" at bounding box center [114, 164] width 25 height 6
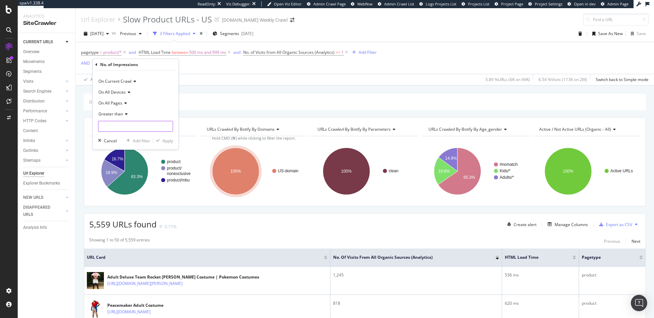
click at [121, 128] on input "number" at bounding box center [135, 126] width 75 height 11
type input "100"
click at [167, 139] on div "Apply" at bounding box center [168, 141] width 11 height 6
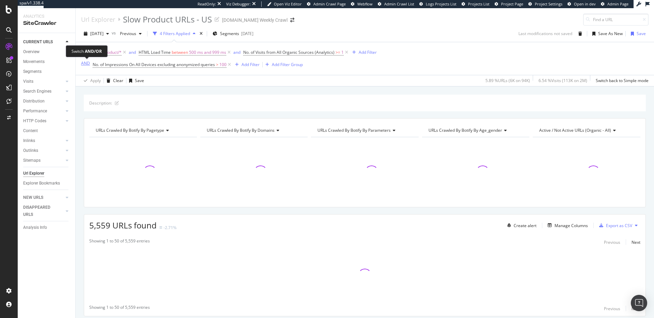
click at [86, 62] on div "AND" at bounding box center [85, 63] width 9 height 6
click at [572, 227] on div "Manage Columns" at bounding box center [571, 226] width 33 height 6
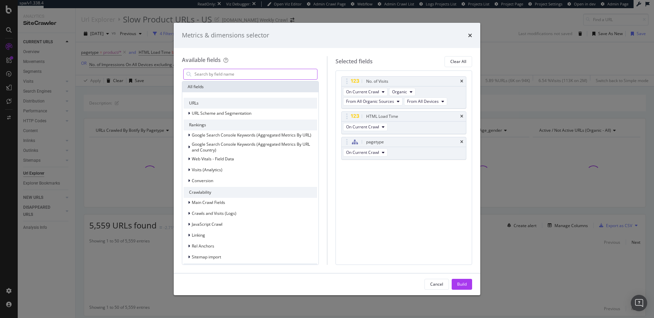
click at [261, 75] on input "modal" at bounding box center [255, 74] width 123 height 10
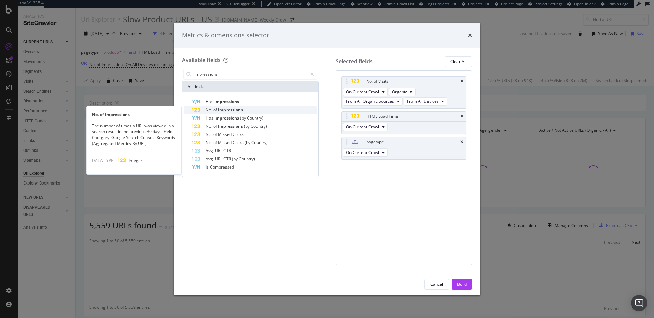
type input "impressions"
click at [243, 108] on span "Impressions" at bounding box center [230, 110] width 25 height 6
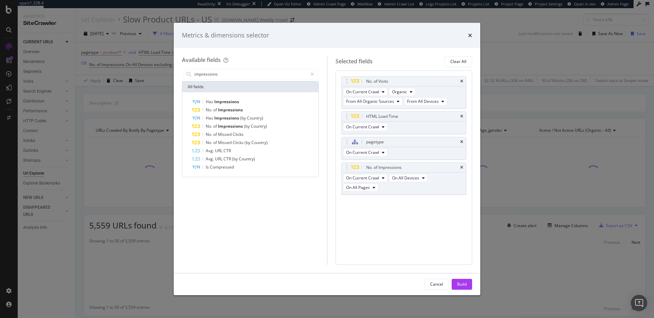
click at [457, 282] on div "Build" at bounding box center [462, 284] width 10 height 6
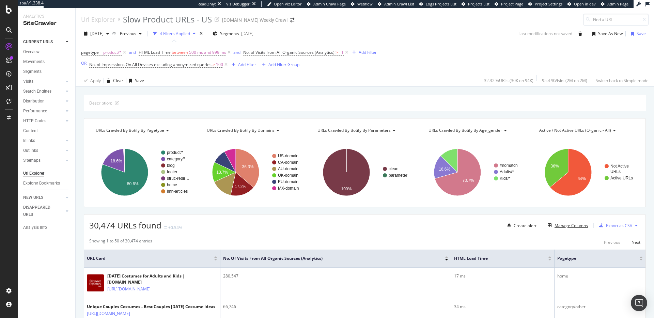
scroll to position [1, 0]
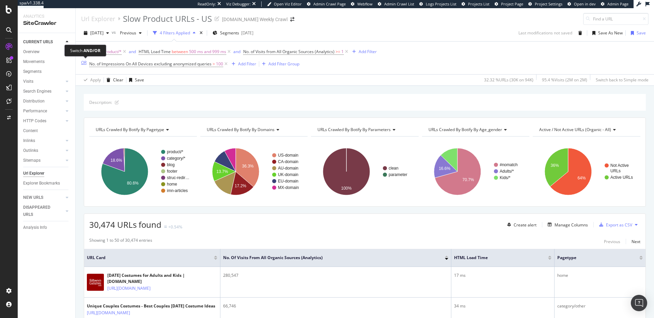
click at [84, 63] on div "OR" at bounding box center [83, 63] width 5 height 6
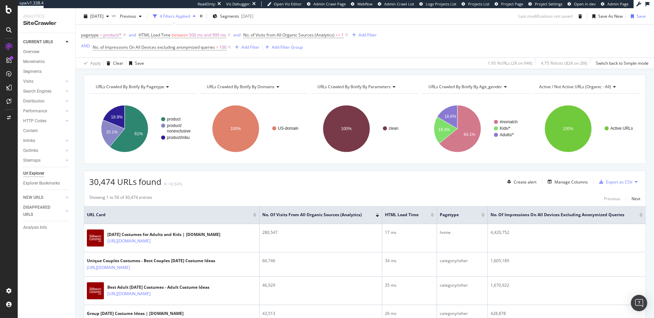
scroll to position [44, 0]
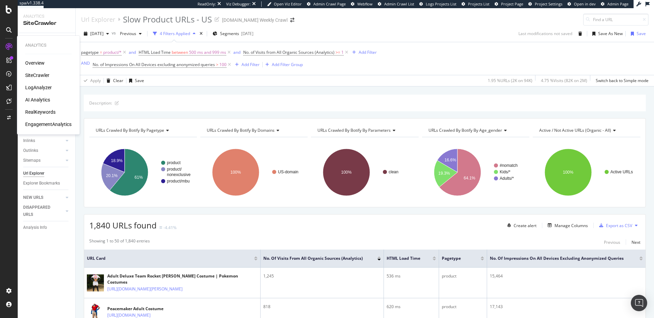
click at [45, 101] on div "AI Analytics" at bounding box center [37, 99] width 25 height 7
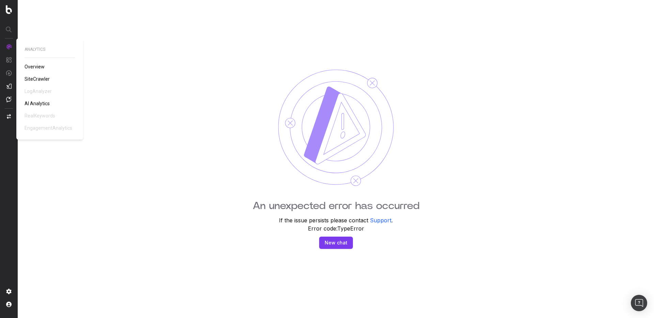
click at [35, 78] on span "SiteCrawler" at bounding box center [37, 78] width 25 height 5
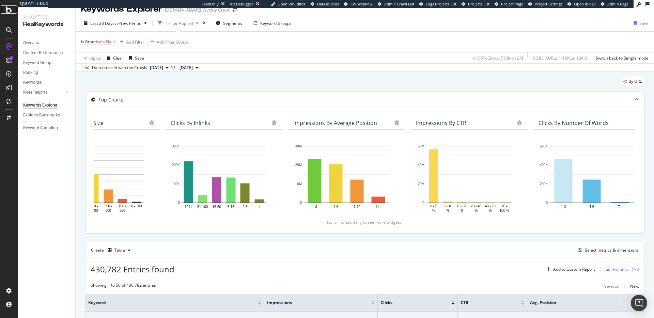
scroll to position [0, 439]
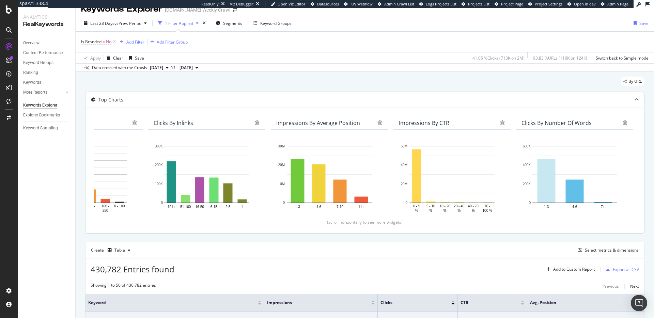
click at [440, 127] on div "Impressions By CTR" at bounding box center [451, 123] width 117 height 14
click at [207, 102] on div "Top Charts" at bounding box center [352, 99] width 532 height 7
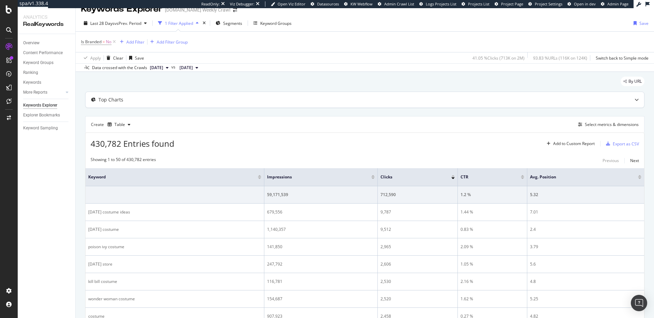
click at [207, 102] on div "Top Charts" at bounding box center [352, 99] width 532 height 7
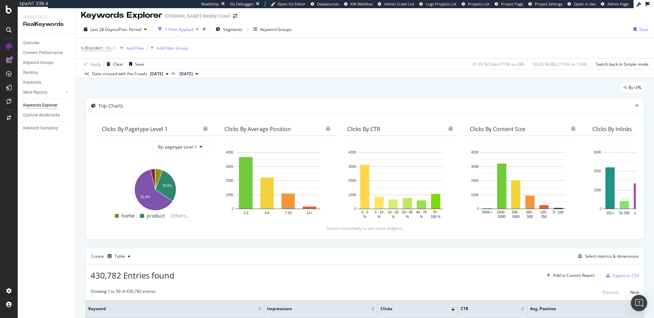
scroll to position [0, 0]
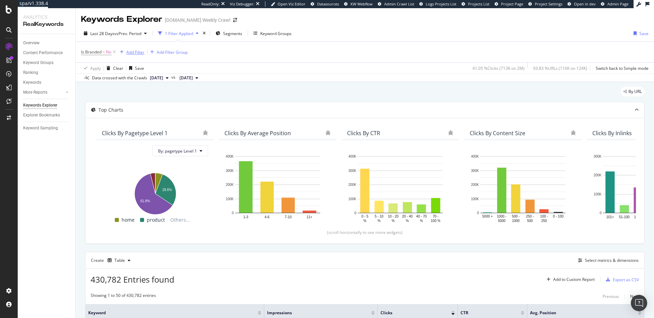
click at [138, 52] on div "Add Filter" at bounding box center [135, 52] width 18 height 6
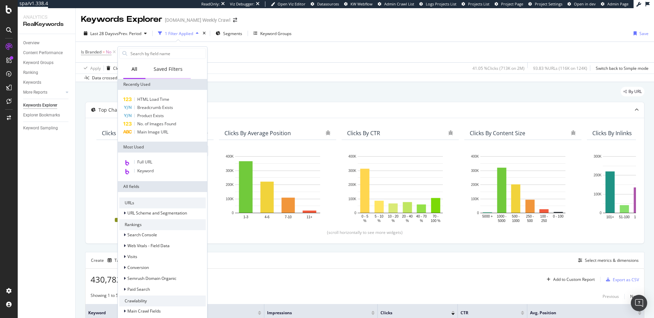
click at [174, 72] on div "Saved Filters" at bounding box center [168, 69] width 29 height 7
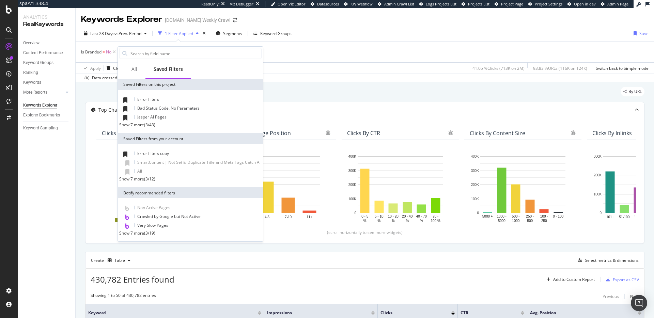
click at [138, 128] on div "Show 7 more" at bounding box center [131, 125] width 25 height 6
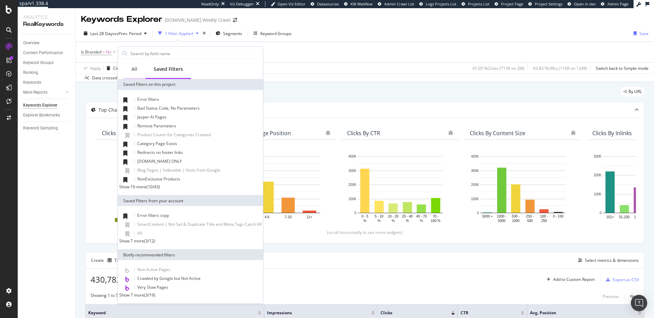
click at [139, 67] on div "All" at bounding box center [134, 69] width 22 height 19
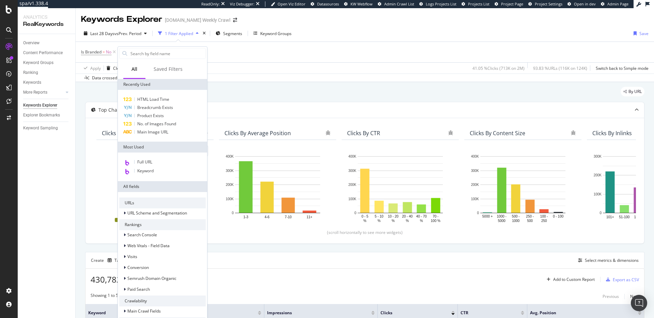
scroll to position [103, 0]
click at [148, 210] on span "URL Scheme and Segmentation" at bounding box center [157, 213] width 60 height 6
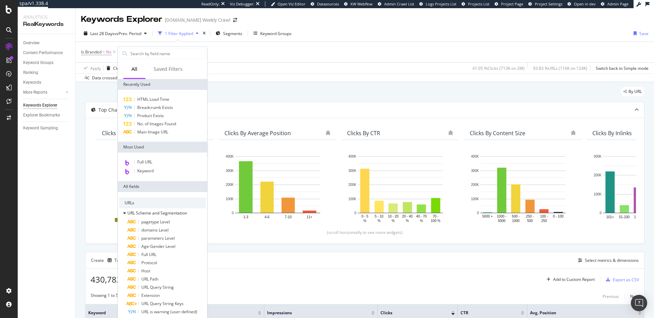
scroll to position [52, 0]
click at [140, 210] on span "URL Scheme and Segmentation" at bounding box center [157, 213] width 60 height 6
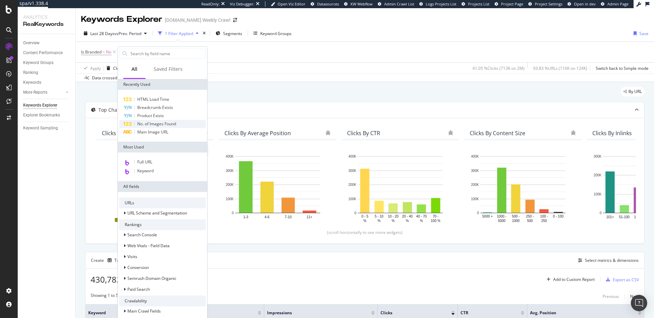
scroll to position [0, 0]
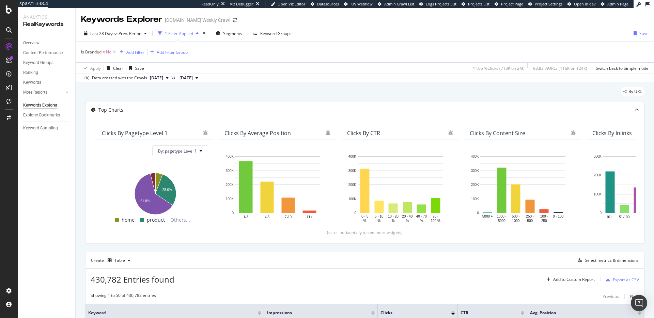
drag, startPoint x: 289, startPoint y: 63, endPoint x: 280, endPoint y: 100, distance: 38.1
click at [289, 63] on div "Apply Clear Save 41.05 % Clicks ( 713K on 2M ) 93.83 % URLs ( 116K on 124K ) Sw…" at bounding box center [365, 67] width 578 height 11
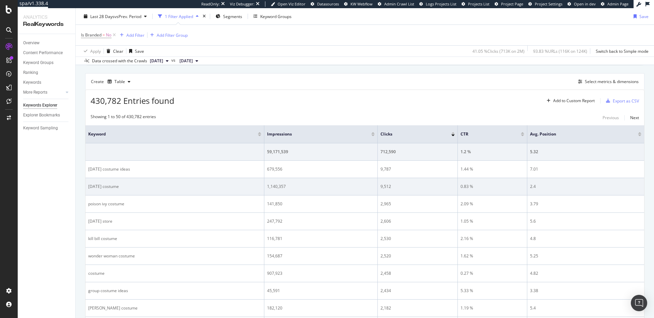
scroll to position [181, 0]
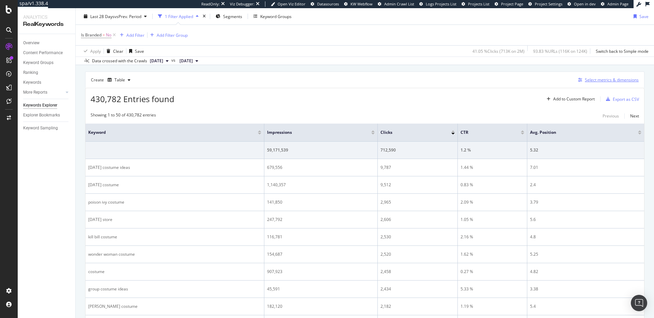
click at [618, 78] on div "Select metrics & dimensions" at bounding box center [612, 80] width 54 height 6
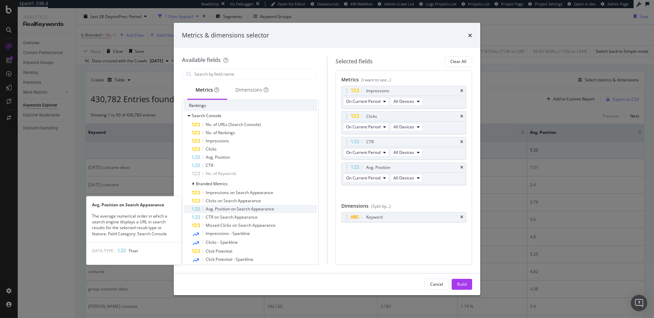
scroll to position [86, 0]
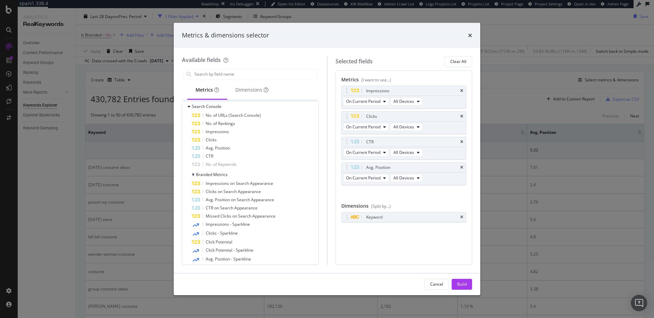
click at [469, 36] on icon "times" at bounding box center [470, 35] width 4 height 5
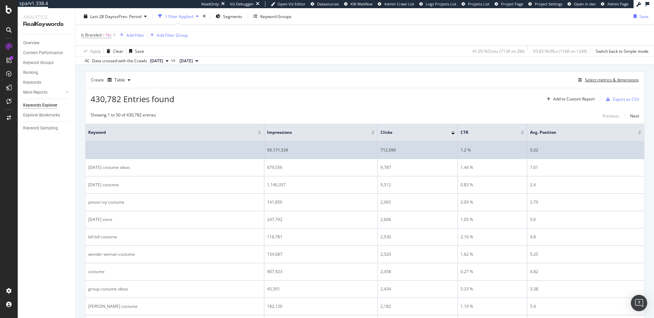
scroll to position [154, 0]
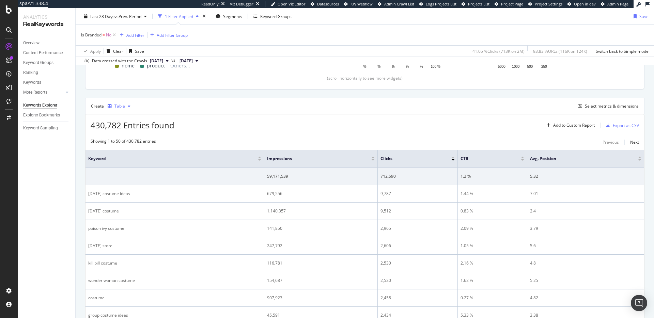
click at [120, 105] on div "Table" at bounding box center [119, 106] width 11 height 4
click at [242, 110] on div "Create Table Select metrics & dimensions" at bounding box center [364, 106] width 559 height 16
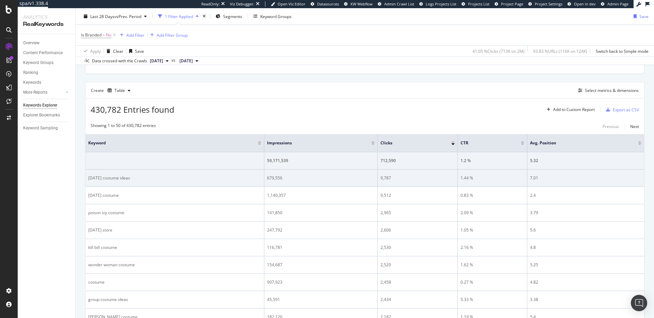
scroll to position [165, 0]
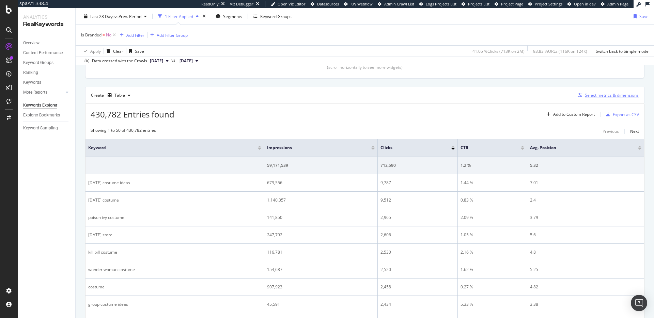
click at [621, 91] on button "Select metrics & dimensions" at bounding box center [606, 95] width 63 height 8
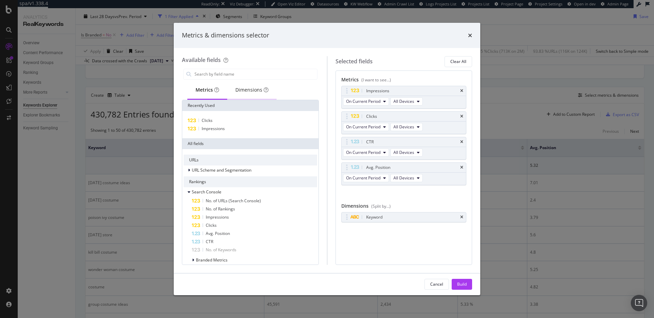
click at [252, 91] on div "Dimensions" at bounding box center [251, 90] width 33 height 7
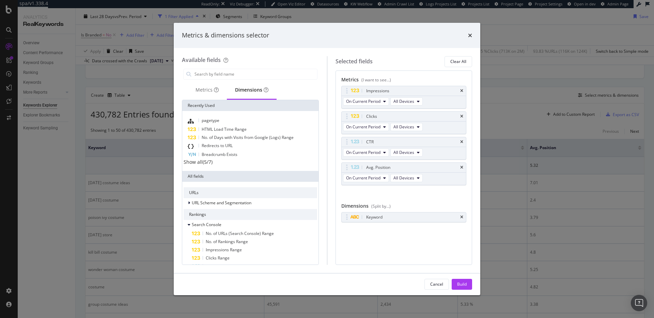
click at [203, 164] on div "Show all" at bounding box center [193, 162] width 19 height 7
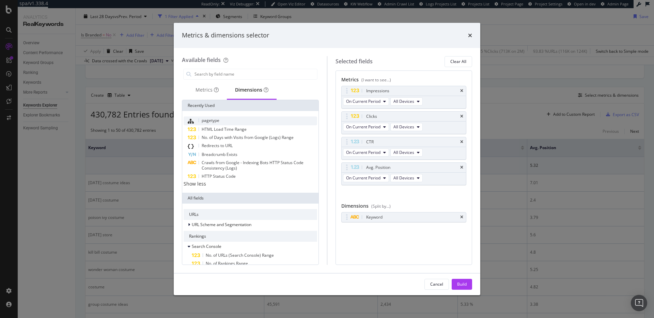
click at [234, 120] on div "pagetype" at bounding box center [251, 121] width 134 height 9
click at [460, 216] on icon "times" at bounding box center [461, 217] width 3 height 4
click at [463, 166] on div "Avg. Position" at bounding box center [404, 168] width 125 height 10
click at [462, 143] on icon "times" at bounding box center [461, 142] width 3 height 4
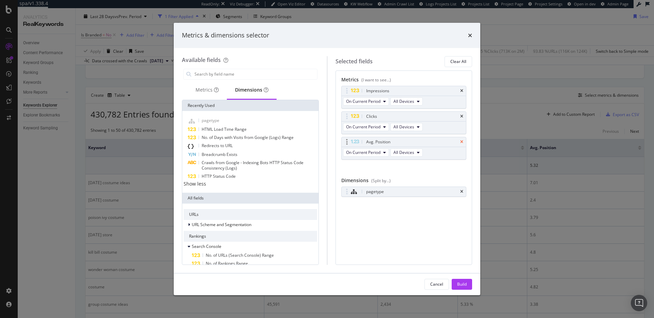
click at [463, 141] on icon "times" at bounding box center [461, 142] width 3 height 4
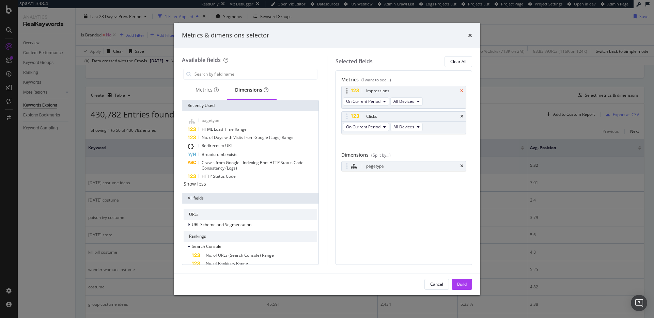
click at [461, 89] on icon "times" at bounding box center [461, 91] width 3 height 4
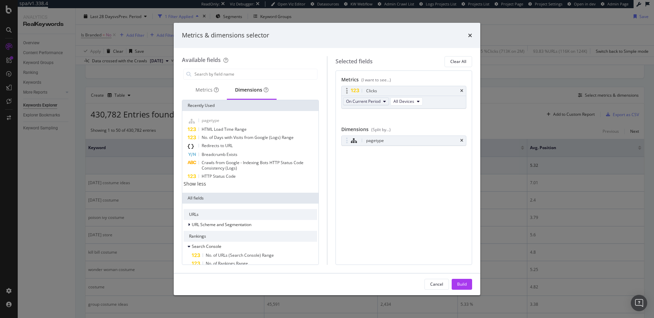
click at [367, 105] on button "On Current Period" at bounding box center [366, 101] width 46 height 8
drag, startPoint x: 439, startPoint y: 114, endPoint x: 418, endPoint y: 101, distance: 25.4
click at [439, 114] on div "Clicks On Current Period All Devices You can use this field as a metric" at bounding box center [403, 104] width 125 height 37
click at [415, 100] on button "All Devices" at bounding box center [406, 101] width 32 height 8
click at [442, 126] on div "Dimensions (Split by...)" at bounding box center [403, 131] width 125 height 10
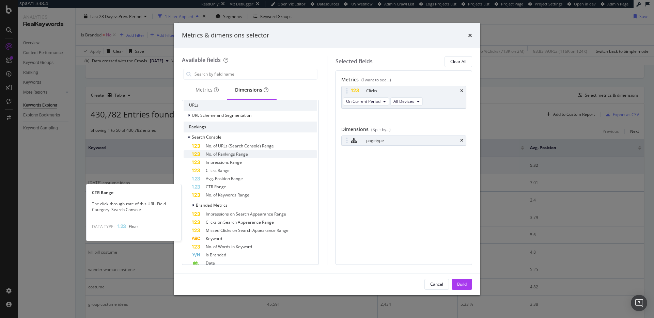
scroll to position [110, 0]
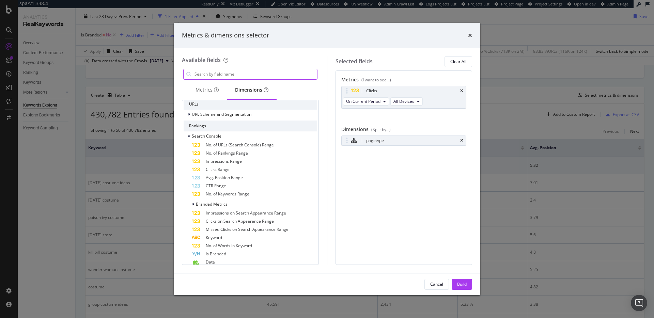
click at [249, 74] on input "modal" at bounding box center [255, 74] width 123 height 10
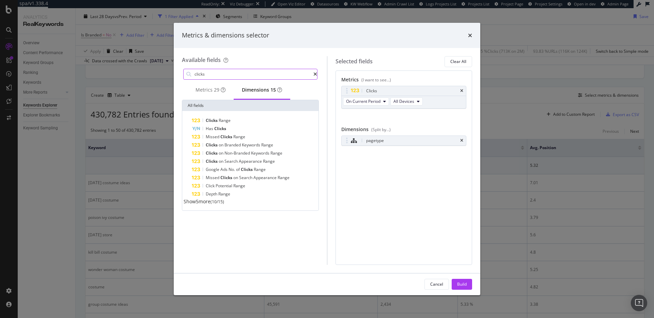
scroll to position [0, 0]
type input "clicks"
click at [208, 96] on div "Metrics 29" at bounding box center [210, 90] width 46 height 19
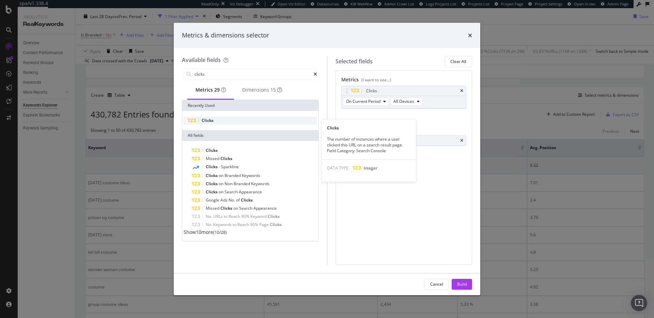
click at [228, 123] on div "Clicks" at bounding box center [251, 121] width 134 height 8
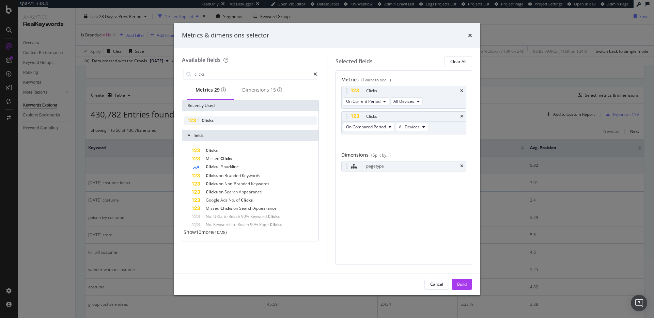
click at [246, 123] on div "Clicks" at bounding box center [251, 121] width 134 height 8
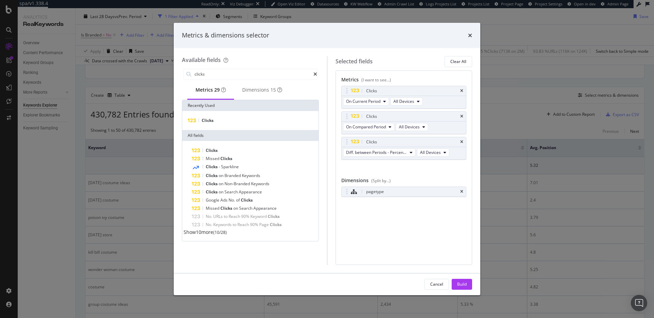
click at [462, 276] on div "Cancel Build" at bounding box center [327, 285] width 307 height 22
click at [462, 279] on div "Build" at bounding box center [462, 284] width 10 height 10
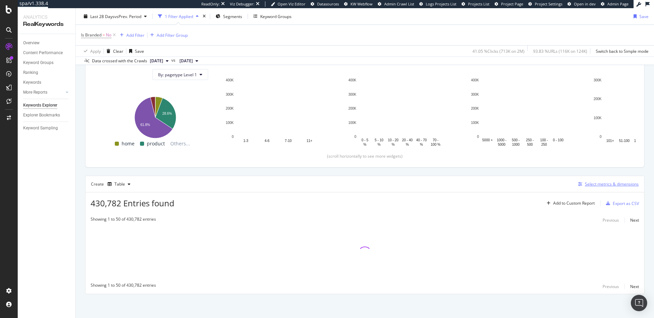
click at [613, 187] on div "Select metrics & dimensions" at bounding box center [606, 184] width 63 height 7
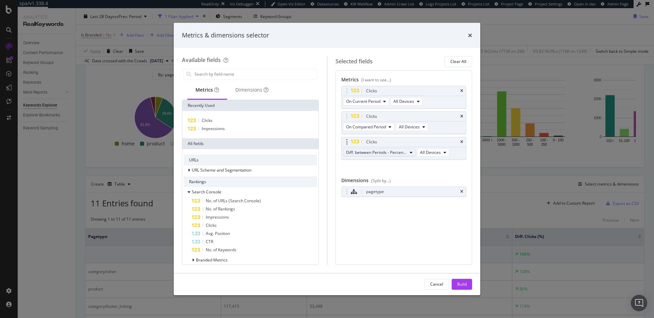
click at [384, 156] on button "Diff. between Periods - Percentage" at bounding box center [379, 153] width 73 height 8
click at [470, 34] on icon "times" at bounding box center [470, 35] width 4 height 5
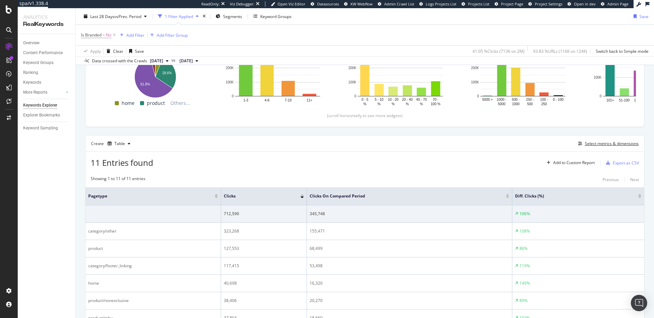
scroll to position [110, 0]
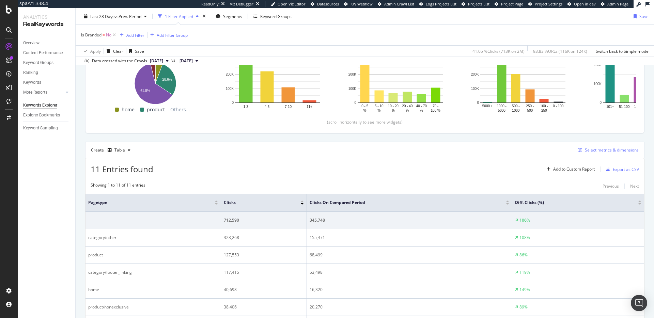
click at [602, 153] on div "Select metrics & dimensions" at bounding box center [612, 150] width 54 height 6
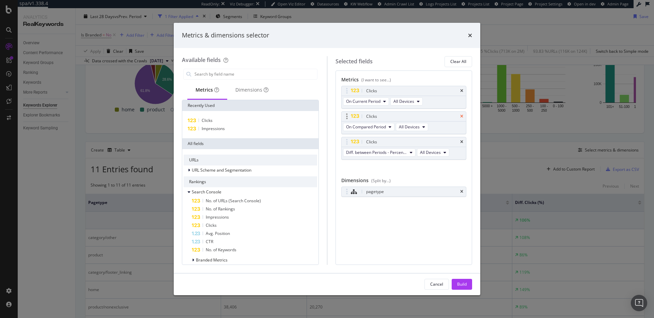
click at [463, 116] on icon "times" at bounding box center [461, 116] width 3 height 4
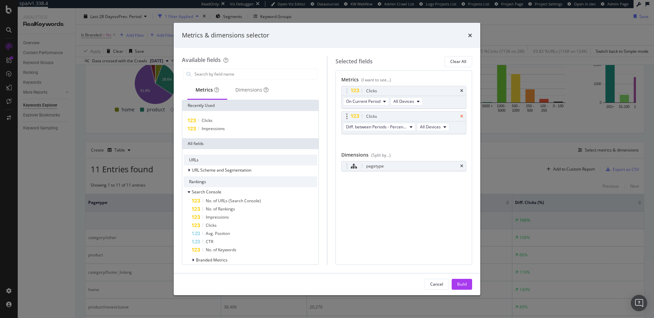
click at [462, 115] on icon "times" at bounding box center [461, 116] width 3 height 4
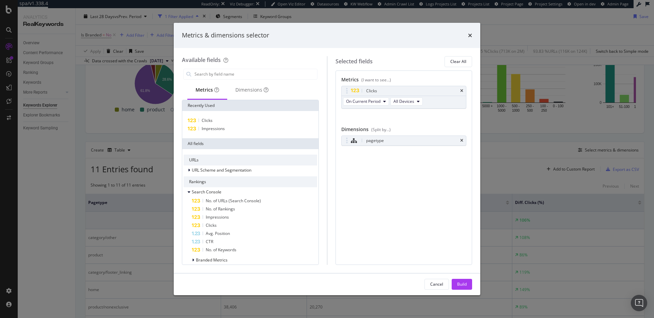
click at [466, 282] on div "Build" at bounding box center [462, 284] width 10 height 6
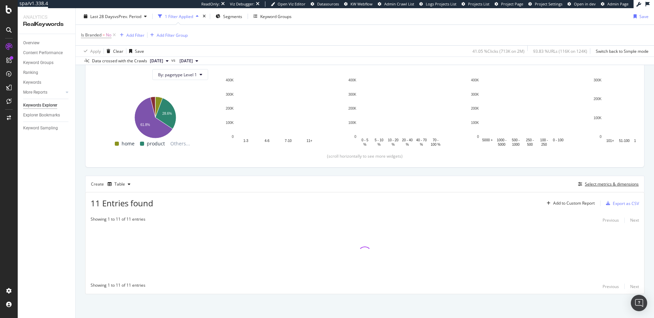
scroll to position [76, 0]
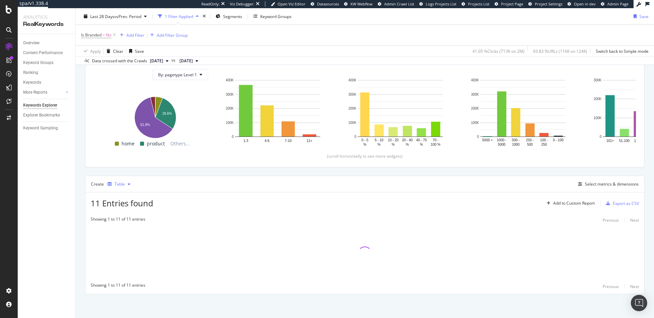
click at [117, 183] on div "Table" at bounding box center [119, 184] width 11 height 4
click at [128, 250] on div "Pie" at bounding box center [129, 252] width 42 height 9
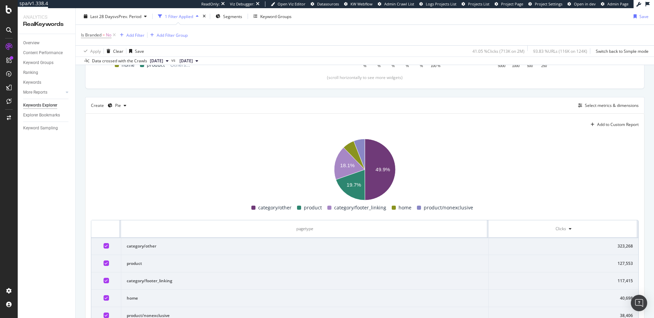
scroll to position [151, 0]
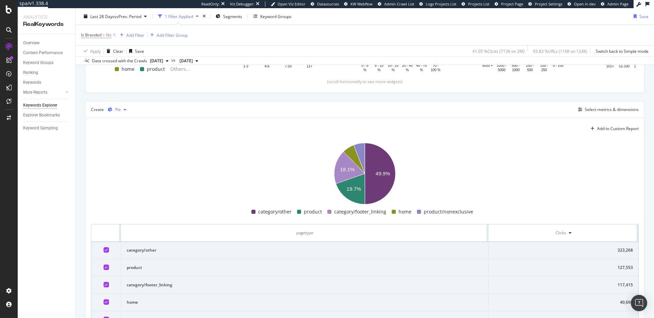
click at [124, 112] on div "Pie" at bounding box center [117, 110] width 24 height 10
click at [135, 137] on div "Table Trend Series Bar Stacked Bar Pie KPI" at bounding box center [129, 155] width 42 height 76
click at [133, 133] on div "Trend" at bounding box center [129, 132] width 42 height 9
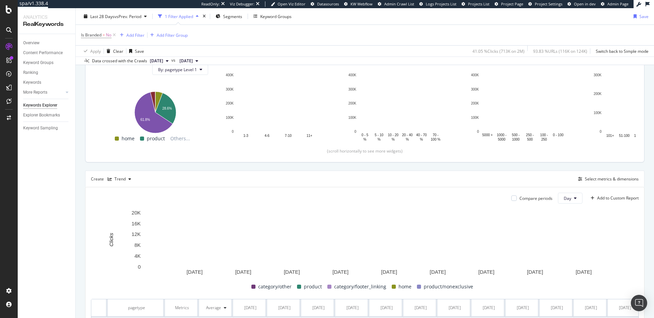
scroll to position [80, 0]
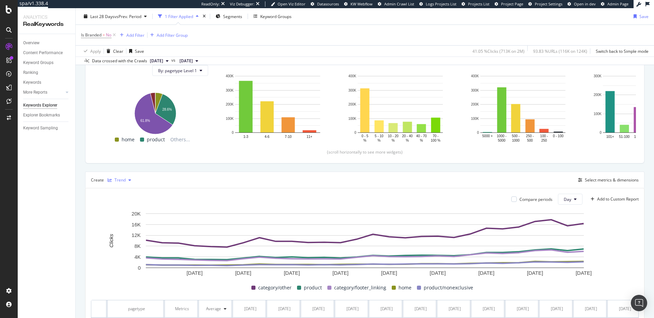
click at [120, 181] on div "Trend" at bounding box center [119, 180] width 11 height 4
click at [131, 187] on div "Table" at bounding box center [129, 191] width 42 height 9
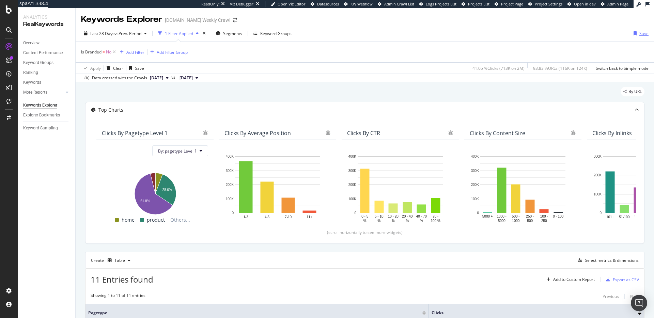
click at [643, 31] on div "Save" at bounding box center [643, 34] width 9 height 6
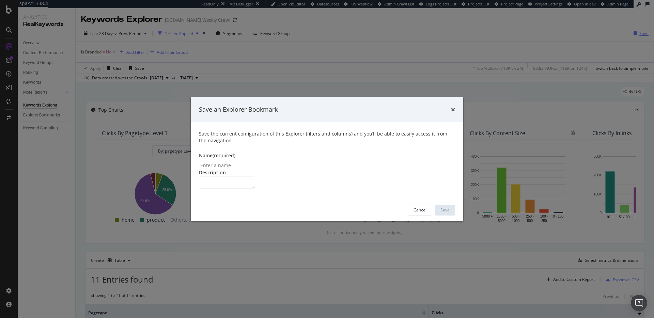
scroll to position [0, 0]
click at [255, 162] on input "modal" at bounding box center [227, 165] width 56 height 7
type input "Traffic Distribution by PageType"
click at [452, 107] on icon "times" at bounding box center [453, 109] width 4 height 5
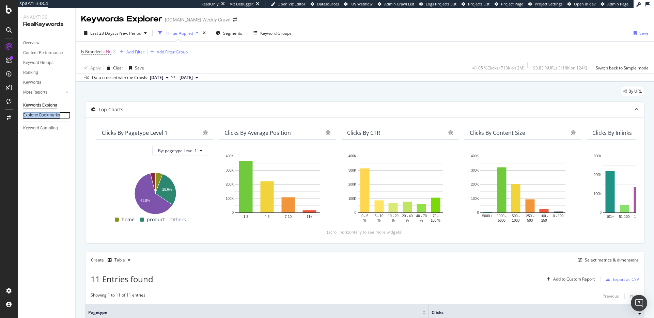
click at [52, 115] on div "Explorer Bookmarks" at bounding box center [41, 115] width 37 height 7
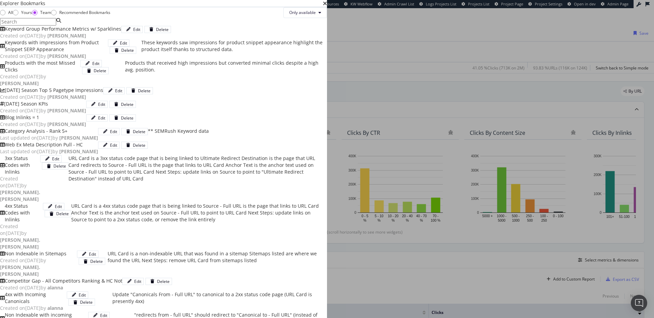
scroll to position [0, 0]
click at [5, 15] on div "All" at bounding box center [2, 12] width 5 height 5
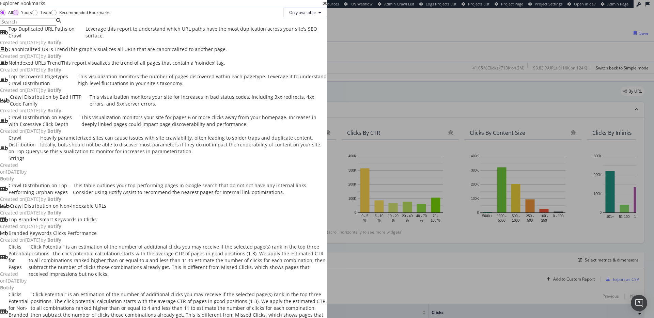
click at [32, 15] on div "Yours" at bounding box center [26, 13] width 11 height 6
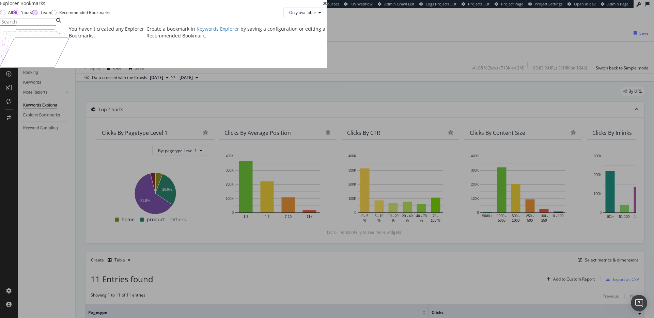
click at [51, 15] on div "Team" at bounding box center [45, 13] width 11 height 6
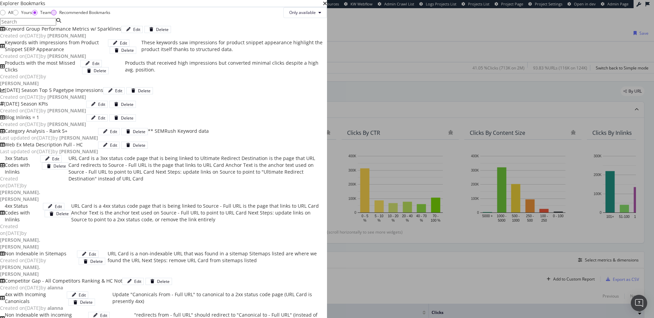
click at [110, 15] on div "Recommended Bookmarks" at bounding box center [84, 13] width 51 height 6
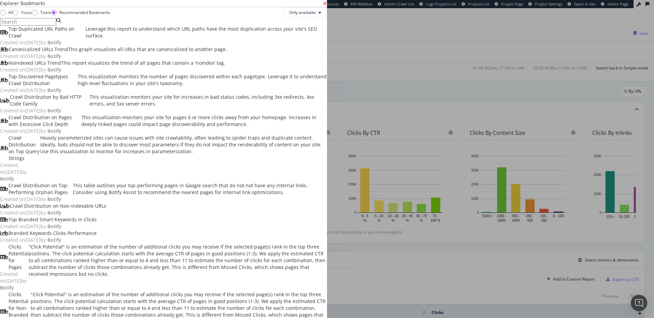
click at [327, 6] on icon "times" at bounding box center [325, 3] width 4 height 5
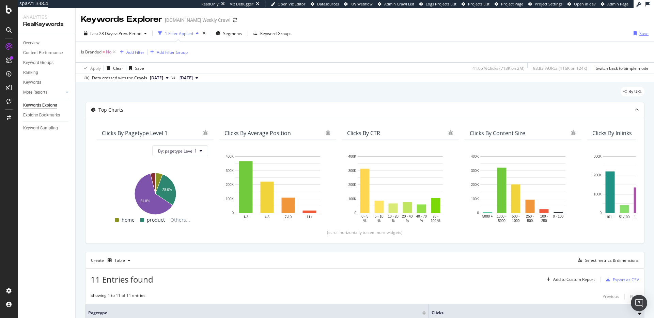
click at [639, 31] on div "Save" at bounding box center [640, 33] width 18 height 10
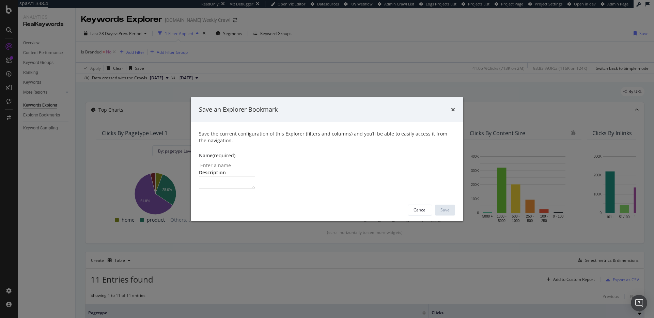
click at [255, 162] on input "modal" at bounding box center [227, 165] width 56 height 7
type input "f"
type input "Traffic D"
click at [457, 97] on div "Save an Explorer Bookmark" at bounding box center [327, 109] width 273 height 25
click at [454, 107] on icon "times" at bounding box center [453, 109] width 4 height 5
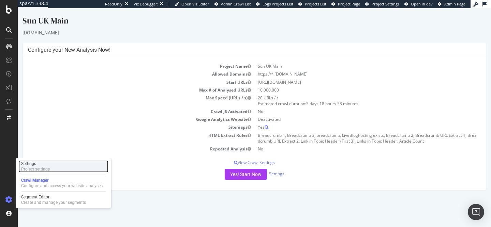
click at [32, 170] on div "Project settings" at bounding box center [35, 169] width 29 height 5
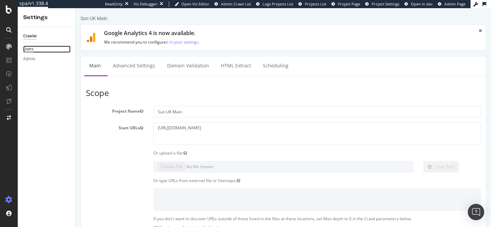
click at [31, 49] on div "Users" at bounding box center [28, 49] width 10 height 7
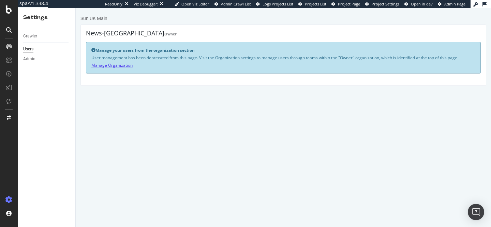
click at [113, 65] on link "Manage Organization" at bounding box center [111, 65] width 41 height 6
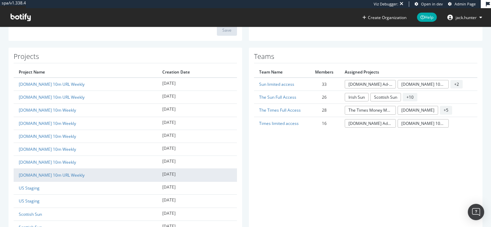
scroll to position [169, 0]
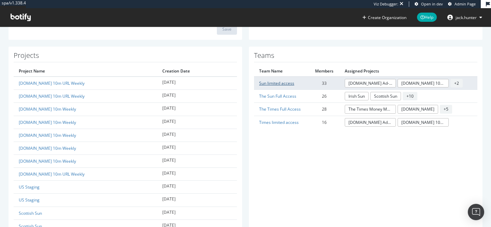
click at [288, 85] on link "Sun limited access" at bounding box center [276, 83] width 35 height 6
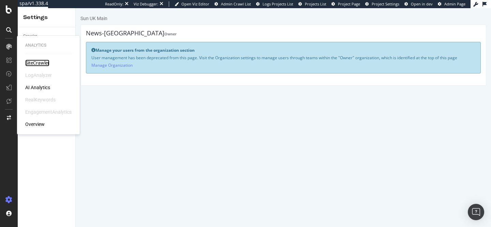
click at [38, 63] on div "SiteCrawler" at bounding box center [37, 63] width 24 height 7
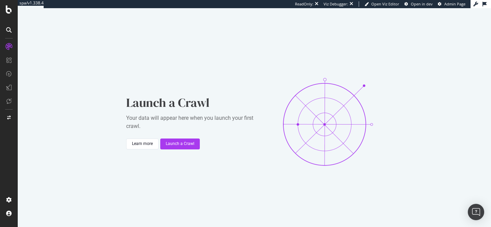
click at [6, 4] on div at bounding box center [9, 113] width 18 height 227
click at [7, 6] on icon at bounding box center [9, 9] width 6 height 8
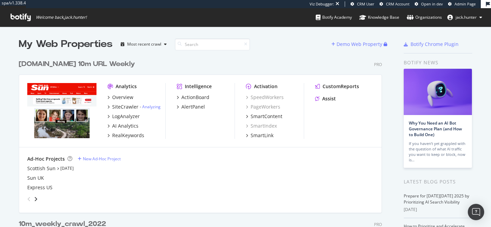
scroll to position [0, 0]
click at [85, 63] on div "The-Sun.com 10m URL Weekly" at bounding box center [77, 64] width 116 height 10
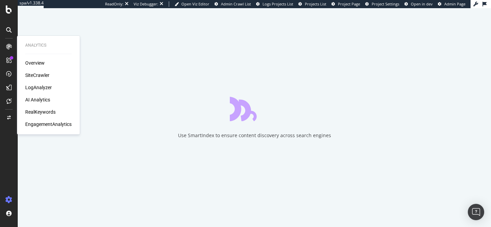
click at [41, 72] on div "SiteCrawler" at bounding box center [37, 75] width 24 height 7
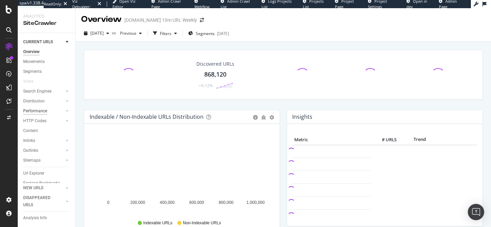
scroll to position [10, 0]
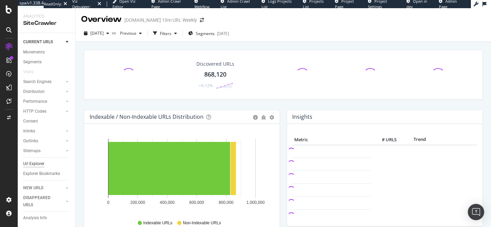
click at [36, 162] on div "Url Explorer" at bounding box center [33, 163] width 21 height 7
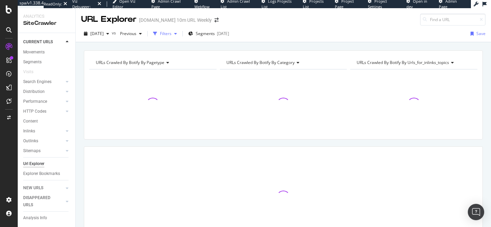
click at [171, 32] on div "Filters" at bounding box center [166, 34] width 12 height 6
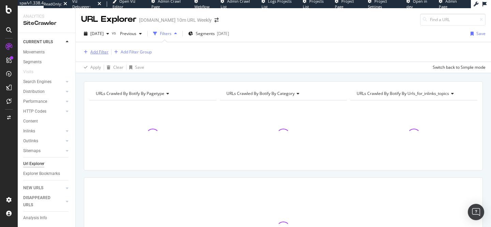
click at [101, 50] on div "Add Filter" at bounding box center [99, 52] width 18 height 6
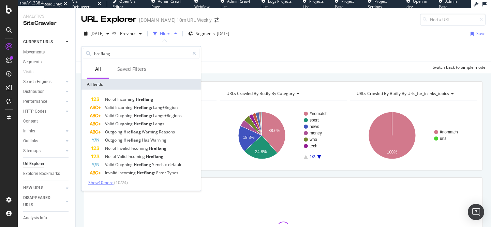
type input "hreflang"
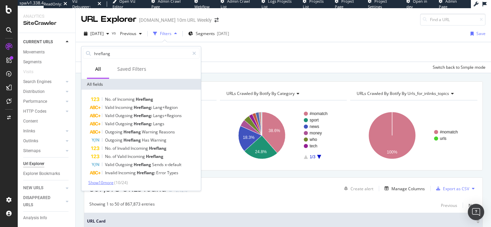
click at [112, 182] on span "Show 10 more" at bounding box center [100, 183] width 25 height 6
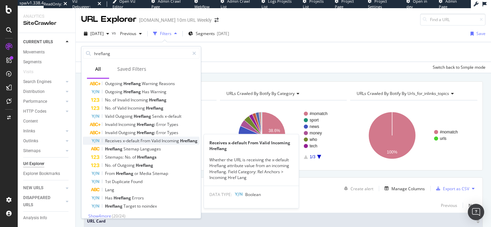
scroll to position [54, 0]
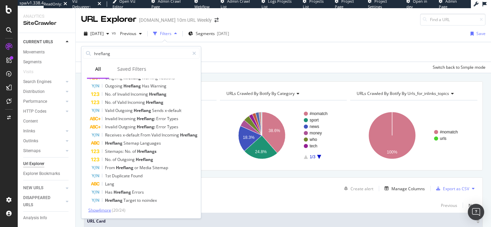
click at [101, 210] on span "Show 4 more" at bounding box center [99, 210] width 23 height 6
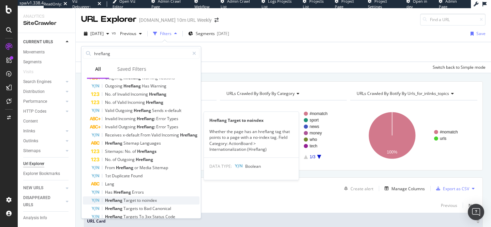
scroll to position [78, 0]
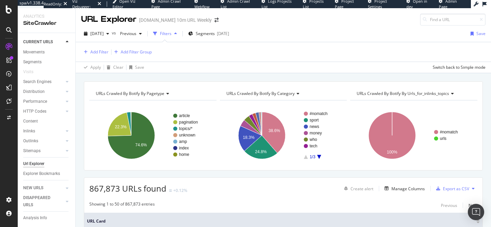
click at [248, 214] on th "URL Card" at bounding box center [283, 221] width 398 height 17
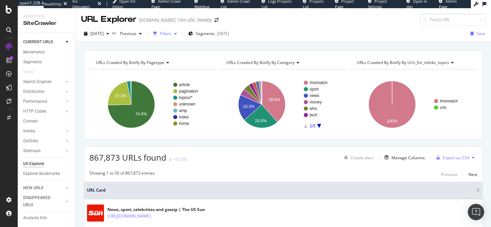
click at [160, 36] on div "button" at bounding box center [155, 34] width 10 height 10
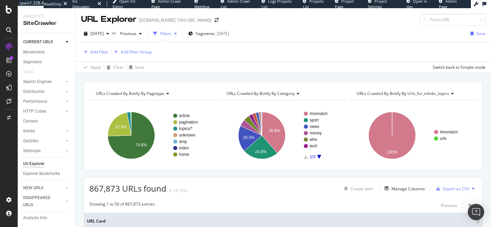
click at [171, 34] on div "Filters" at bounding box center [166, 34] width 12 height 6
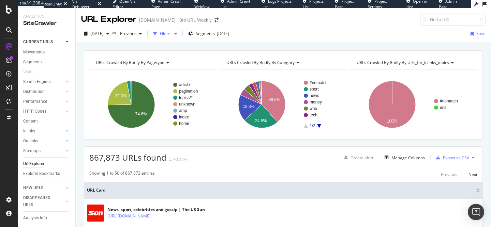
click at [171, 32] on div "Filters" at bounding box center [166, 34] width 12 height 6
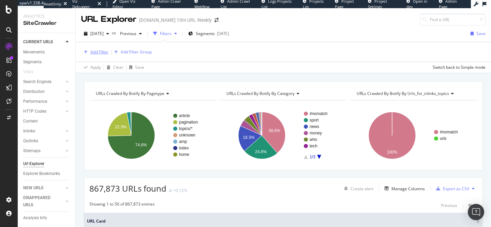
click at [94, 53] on div "Add Filter" at bounding box center [99, 52] width 18 height 6
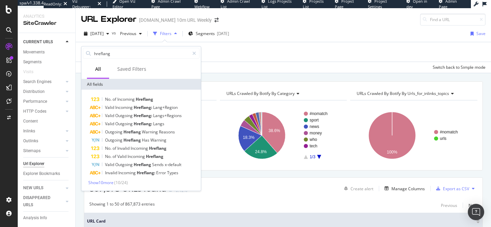
type input "hreflang"
click at [101, 179] on div "No. of Incoming Hreflang Valid Incoming Hreflang: Lang+Region Valid Outgoing Hr…" at bounding box center [141, 140] width 117 height 90
click at [104, 180] on span "Show 10 more" at bounding box center [100, 183] width 25 height 6
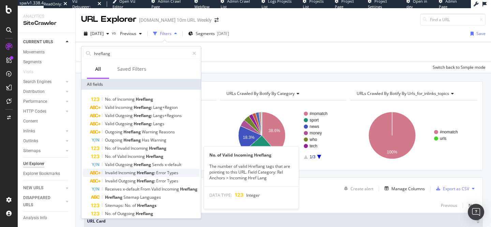
scroll to position [54, 0]
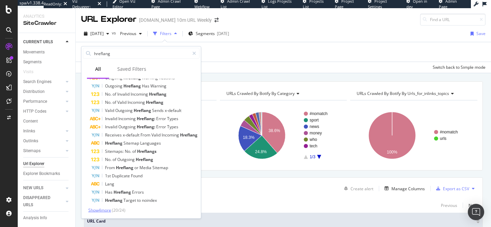
click at [110, 209] on span "Show 4 more" at bounding box center [99, 210] width 23 height 6
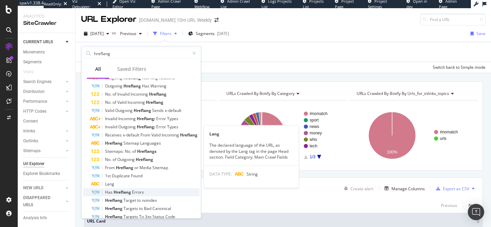
scroll to position [78, 0]
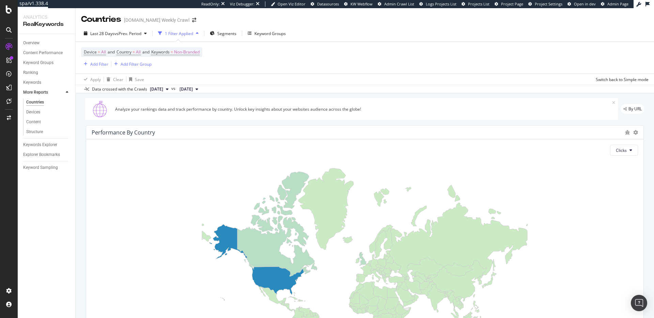
scroll to position [318, 0]
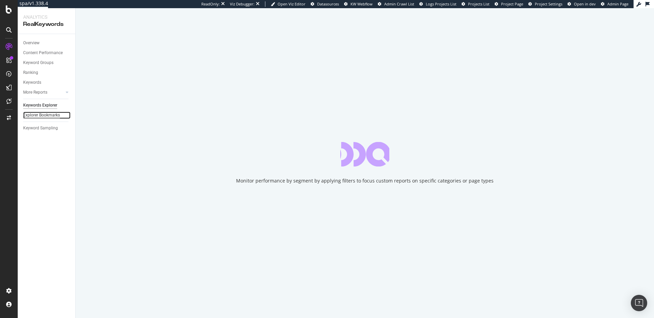
click at [53, 114] on div "Explorer Bookmarks" at bounding box center [41, 115] width 37 height 7
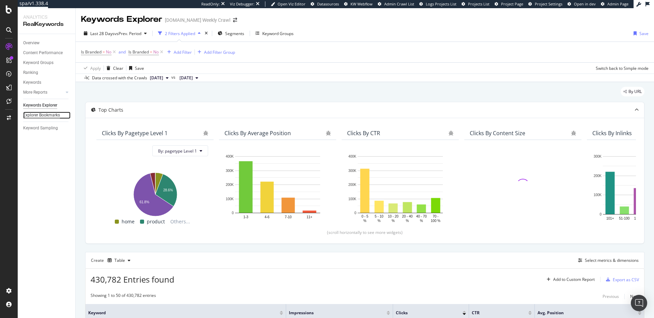
click at [50, 116] on div "Explorer Bookmarks" at bounding box center [41, 115] width 37 height 7
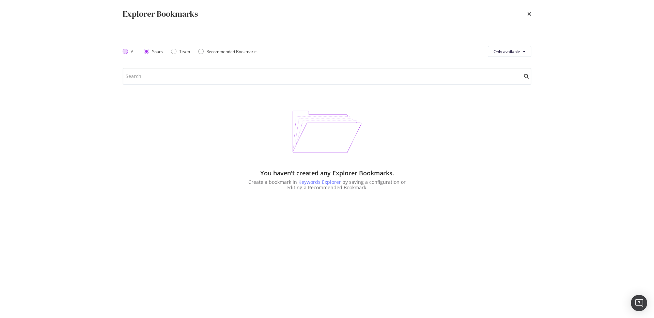
click at [134, 51] on div "All" at bounding box center [133, 52] width 5 height 6
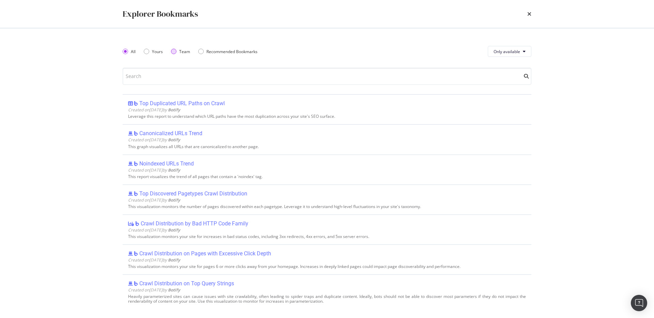
click at [175, 50] on div "Team" at bounding box center [173, 51] width 5 height 5
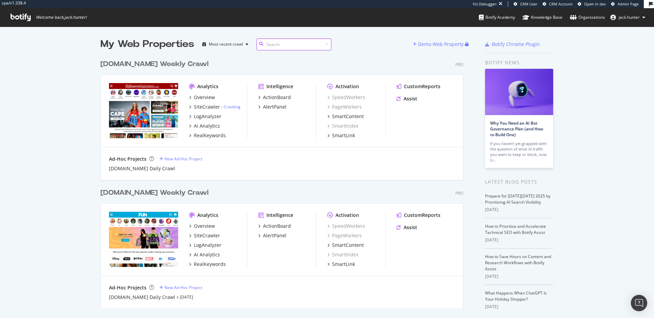
scroll to position [318, 654]
click at [499, 62] on div "Botify news" at bounding box center [519, 62] width 68 height 7
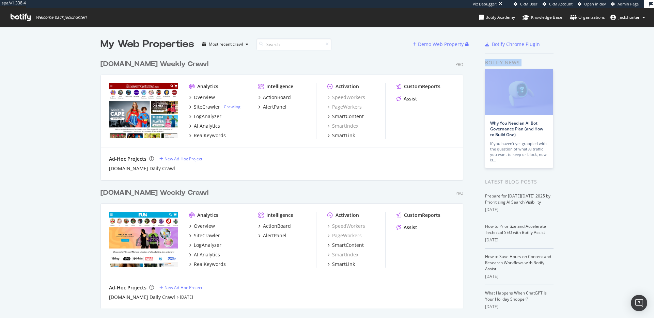
click at [499, 62] on div "Botify news" at bounding box center [519, 62] width 68 height 7
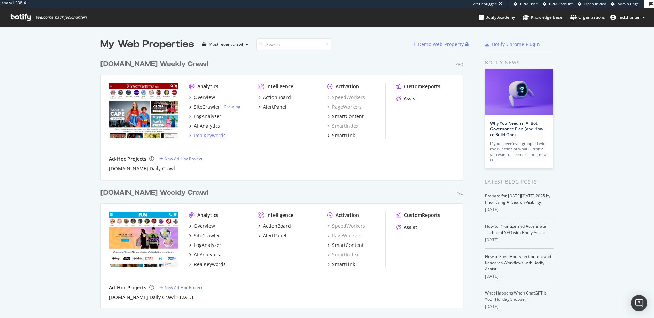
click at [212, 136] on div "RealKeywords" at bounding box center [210, 135] width 32 height 7
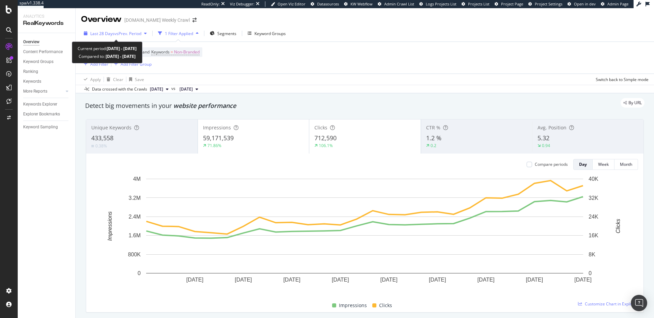
click at [132, 34] on span "vs Prev. Period" at bounding box center [127, 34] width 27 height 6
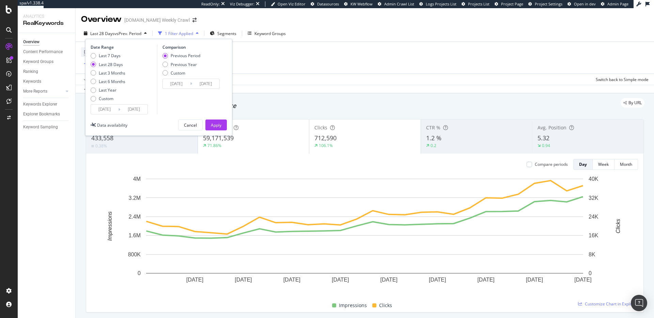
click at [344, 29] on div "Last 28 Days vs Prev. Period 1 Filter Applied Segments Keyword Groups Date Rang…" at bounding box center [365, 35] width 578 height 14
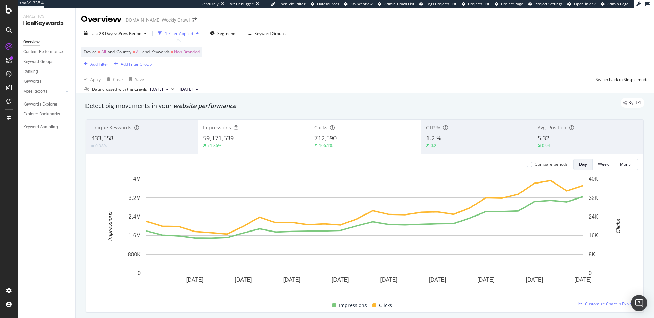
click at [548, 36] on div "Last 28 Days vs Prev. Period 1 Filter Applied Segments Keyword Groups" at bounding box center [365, 35] width 578 height 14
click at [141, 34] on span "vs Prev. Period" at bounding box center [127, 34] width 27 height 6
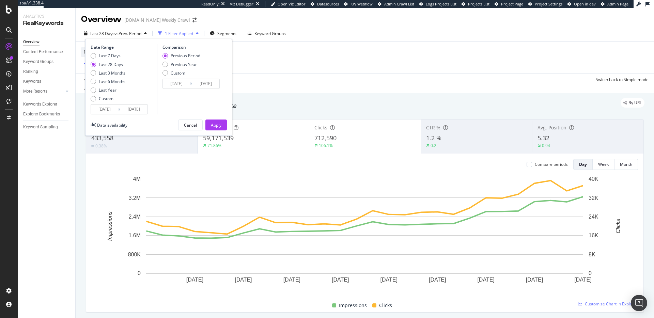
click at [187, 126] on div "Cancel" at bounding box center [190, 125] width 13 height 6
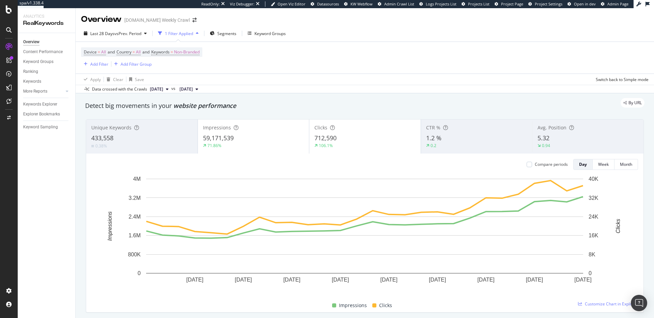
click at [174, 32] on div "1 Filter Applied" at bounding box center [179, 34] width 28 height 6
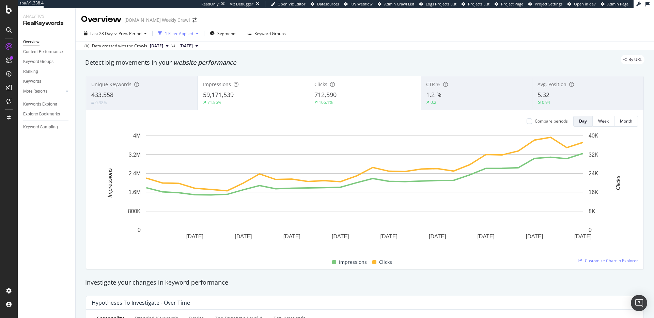
click at [174, 32] on div "1 Filter Applied" at bounding box center [179, 34] width 28 height 6
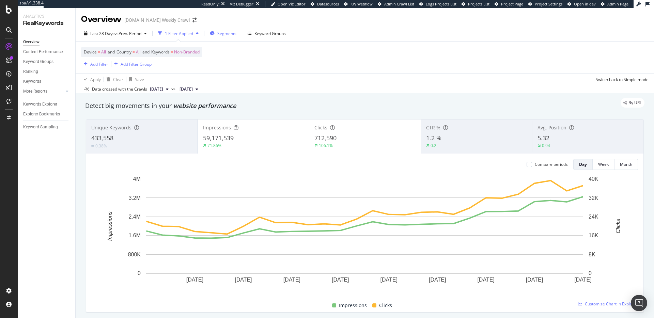
click at [228, 32] on span "Segments" at bounding box center [226, 34] width 19 height 6
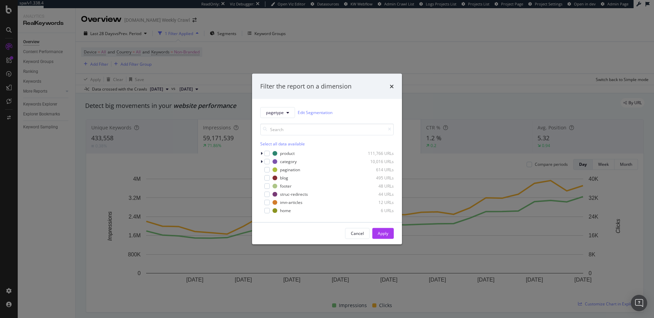
click at [390, 88] on icon "times" at bounding box center [392, 85] width 4 height 5
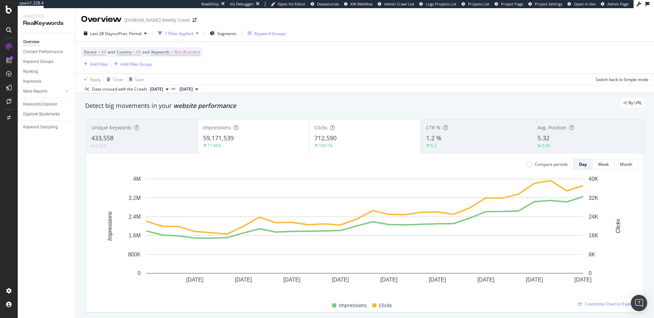
click at [278, 34] on div "Keyword Groups" at bounding box center [269, 34] width 31 height 6
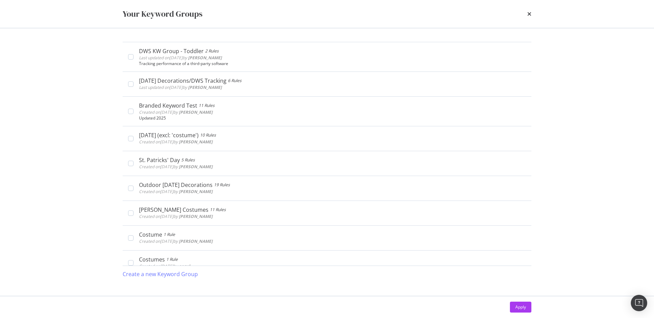
click at [531, 10] on div "times" at bounding box center [529, 14] width 4 height 12
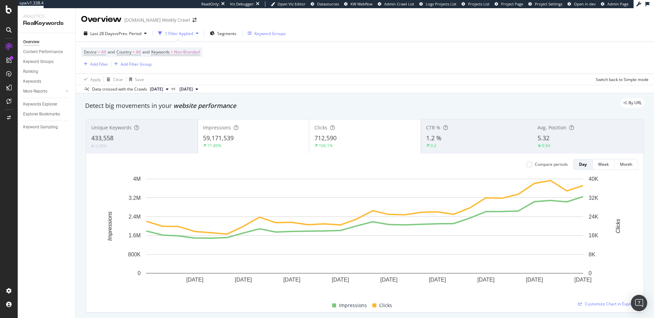
click at [274, 35] on div "Keyword Groups" at bounding box center [269, 34] width 31 height 6
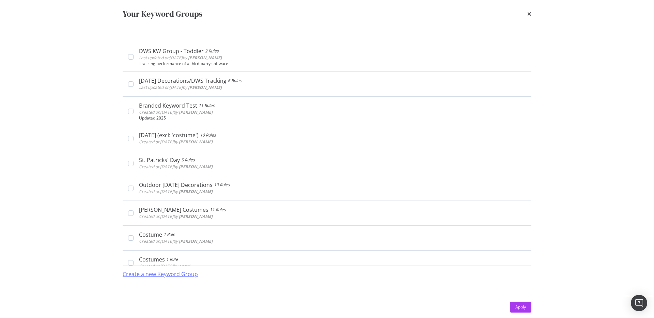
click at [162, 277] on div "Create a new Keyword Group" at bounding box center [160, 274] width 75 height 8
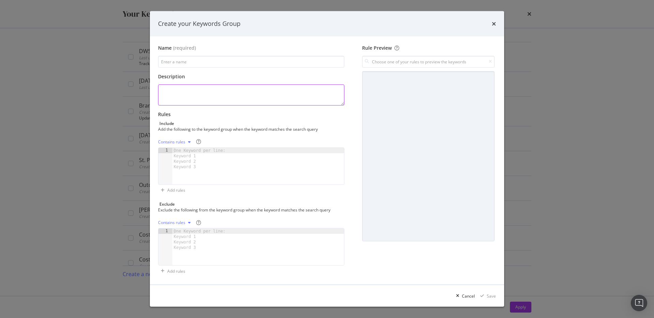
click at [189, 95] on textarea "modal" at bounding box center [251, 94] width 186 height 21
click at [186, 154] on div "One Keyword per line: Keyword 1 Keyword 2 Keyword 3" at bounding box center [200, 159] width 57 height 22
click at [496, 25] on div "Create your Keywords Group" at bounding box center [327, 23] width 354 height 25
click at [489, 22] on div "Create your Keywords Group" at bounding box center [327, 23] width 338 height 9
click at [495, 23] on icon "times" at bounding box center [494, 23] width 4 height 5
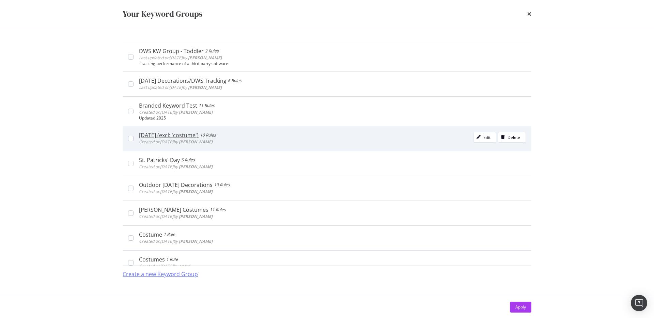
scroll to position [12, 0]
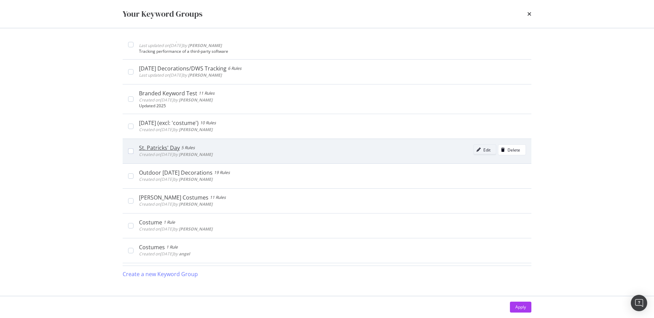
click at [481, 145] on div "Edit" at bounding box center [482, 150] width 17 height 10
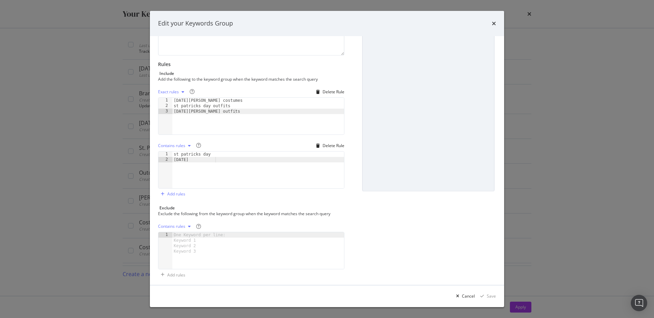
scroll to position [53, 0]
click at [182, 88] on icon "modal" at bounding box center [183, 89] width 3 height 4
click at [307, 73] on div "Add the following to the keyword group when the keyword matches the search query" at bounding box center [250, 76] width 185 height 6
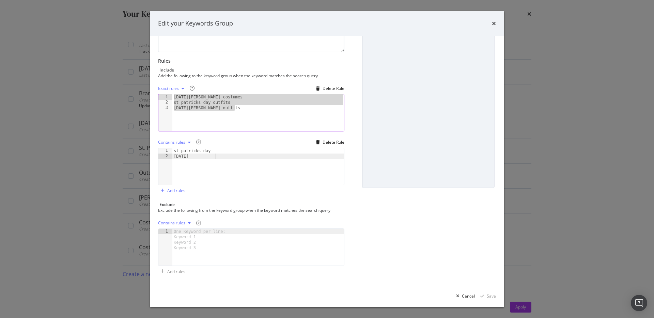
drag, startPoint x: 238, startPoint y: 110, endPoint x: 171, endPoint y: 96, distance: 69.2
click at [171, 96] on div "Exact rules Delete Rule st. patrick's day outfits 1 2 3 st. patrick's day costu…" at bounding box center [251, 107] width 186 height 48
type textarea "st. patrick's day costumes st patricks day outfits"
drag, startPoint x: 222, startPoint y: 158, endPoint x: 165, endPoint y: 149, distance: 58.0
click at [165, 149] on div "st. patrick's day 1 2 st patricks day st. patrick's day XXXXXXXXXXXXXXXXXXXXXXX…" at bounding box center [251, 166] width 186 height 37
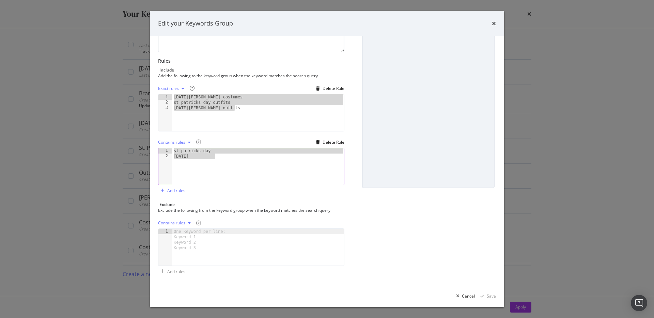
type textarea "st patricks day st. patrick's day"
click at [213, 234] on div "One Keyword per line: Keyword 1 Keyword 2 Keyword 3" at bounding box center [200, 240] width 57 height 22
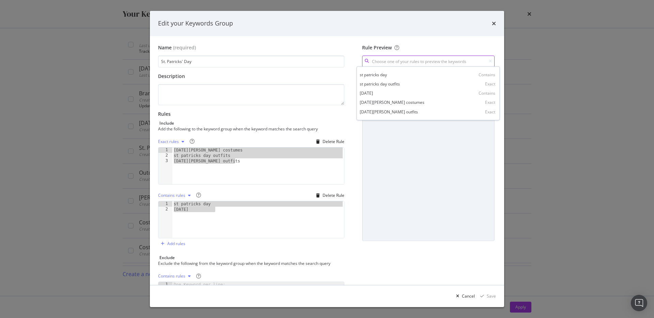
scroll to position [0, 0]
click at [400, 62] on input "modal" at bounding box center [428, 61] width 133 height 12
click at [417, 77] on div "st patricks day Contains" at bounding box center [428, 75] width 140 height 9
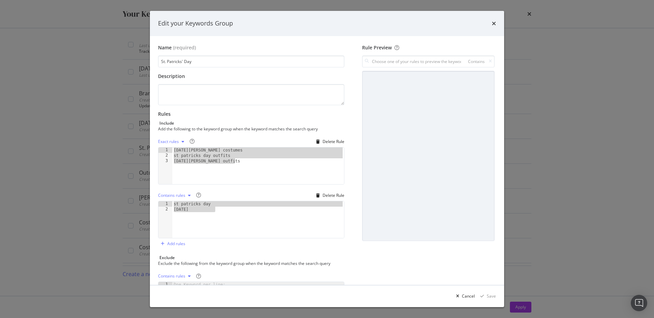
type input "st patricks day"
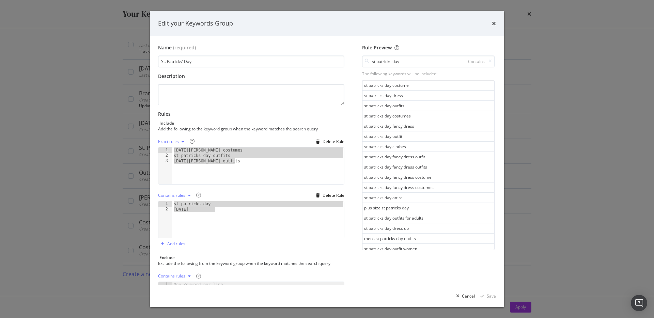
click at [495, 22] on icon "times" at bounding box center [494, 23] width 4 height 5
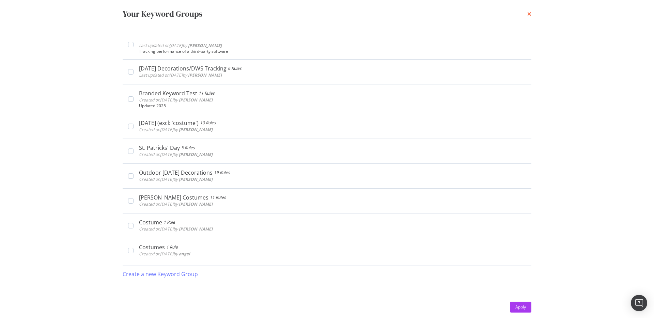
click at [529, 12] on icon "times" at bounding box center [529, 13] width 4 height 5
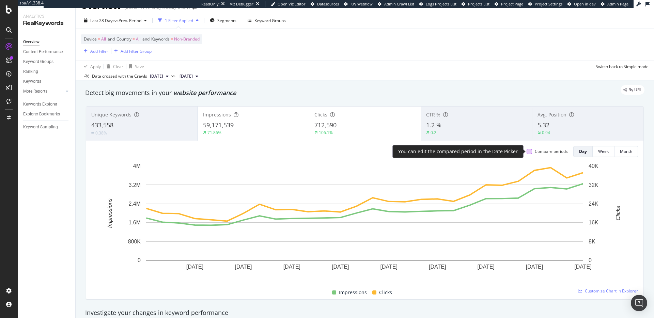
click at [529, 150] on div at bounding box center [529, 151] width 5 height 5
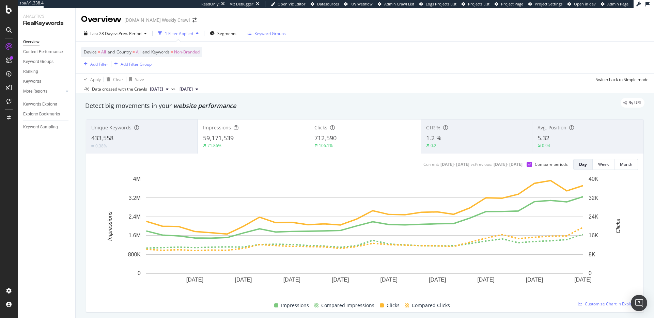
click at [265, 34] on div "Keyword Groups" at bounding box center [269, 34] width 31 height 6
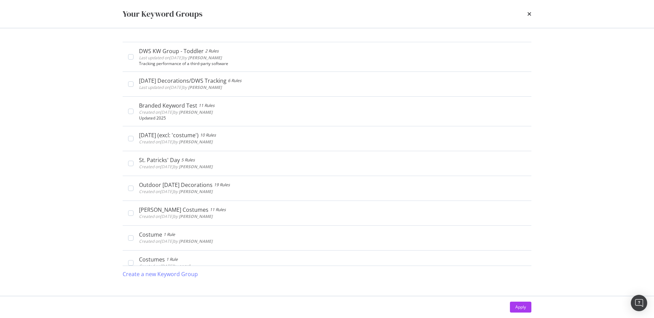
click at [529, 14] on icon "times" at bounding box center [529, 13] width 4 height 5
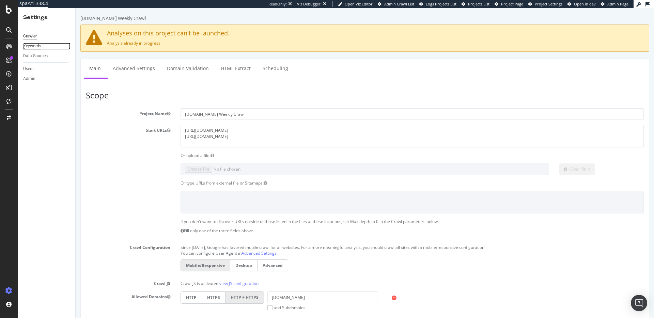
click at [35, 48] on div "Keywords" at bounding box center [32, 46] width 18 height 7
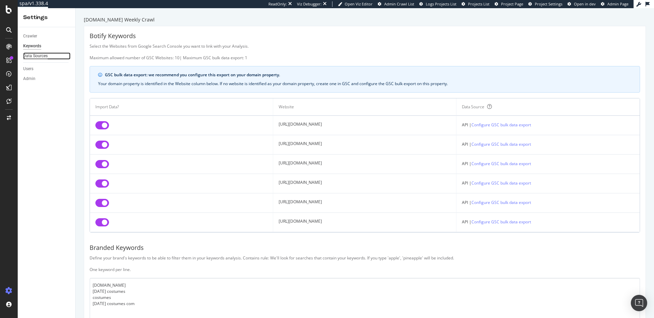
click at [35, 57] on div "Data Sources" at bounding box center [35, 55] width 25 height 7
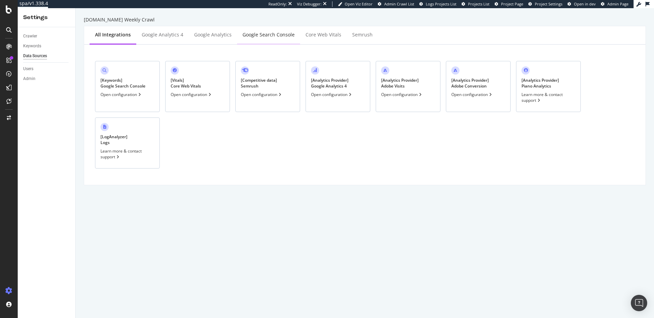
click at [266, 36] on div "Google Search Console" at bounding box center [269, 34] width 52 height 7
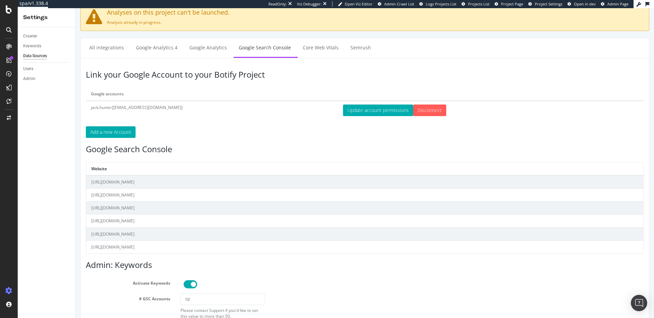
scroll to position [18, 0]
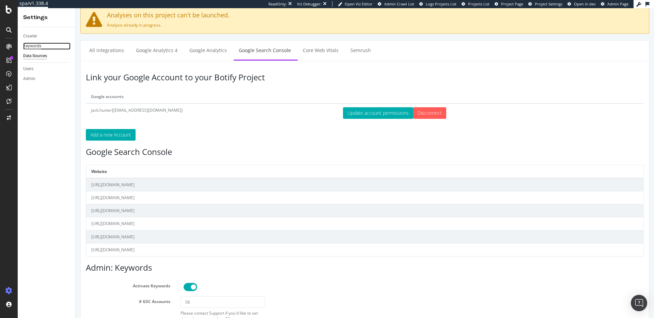
click at [40, 45] on div "Keywords" at bounding box center [32, 46] width 18 height 7
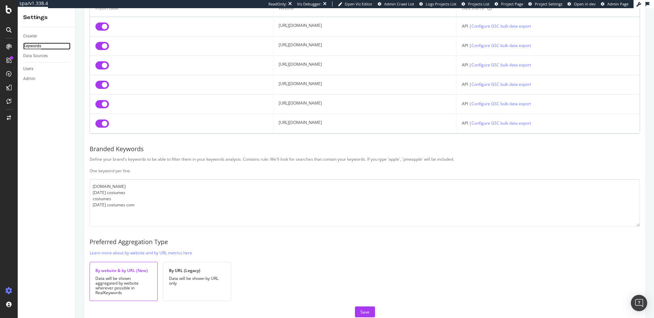
scroll to position [112, 0]
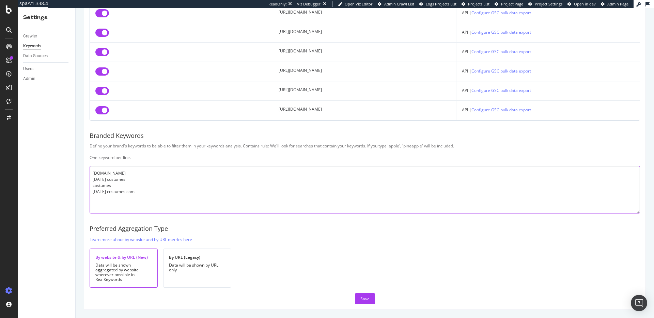
drag, startPoint x: 144, startPoint y: 195, endPoint x: 74, endPoint y: 170, distance: 73.8
click at [74, 170] on div "Settings Crawler Keywords Data Sources Users Admin HalloweenCostumes.com Weekly…" at bounding box center [336, 163] width 636 height 310
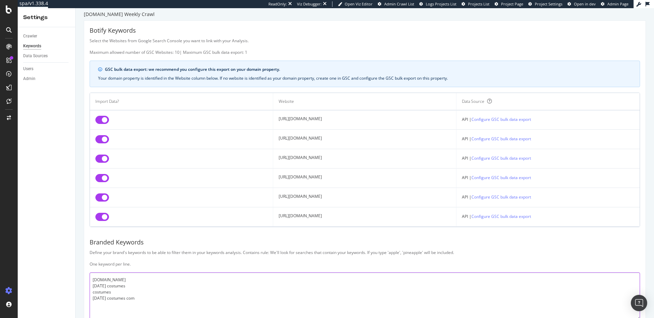
scroll to position [0, 0]
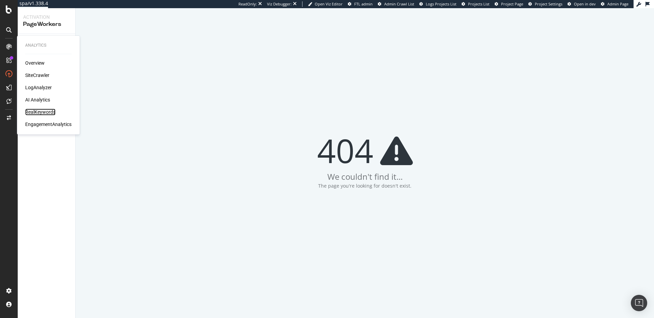
click at [38, 114] on div "RealKeywords" at bounding box center [40, 112] width 30 height 7
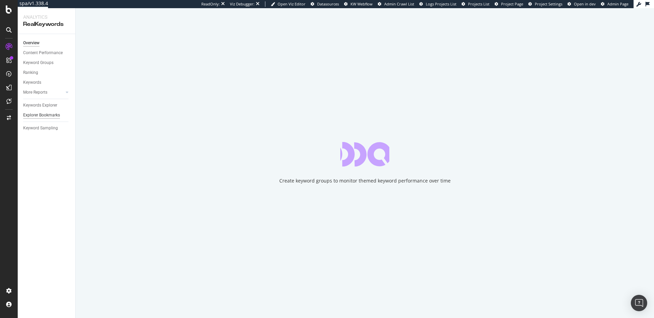
click at [51, 114] on div "Explorer Bookmarks" at bounding box center [41, 115] width 37 height 7
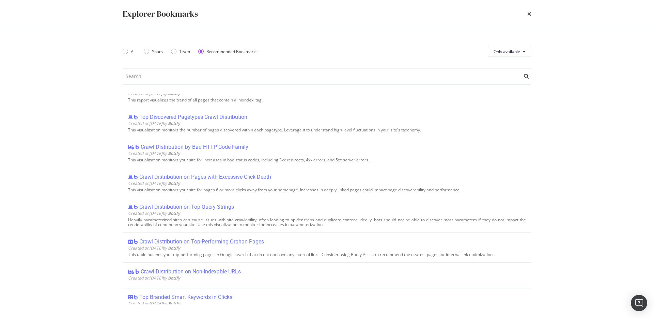
scroll to position [77, 0]
click at [174, 50] on div "Team" at bounding box center [173, 51] width 5 height 5
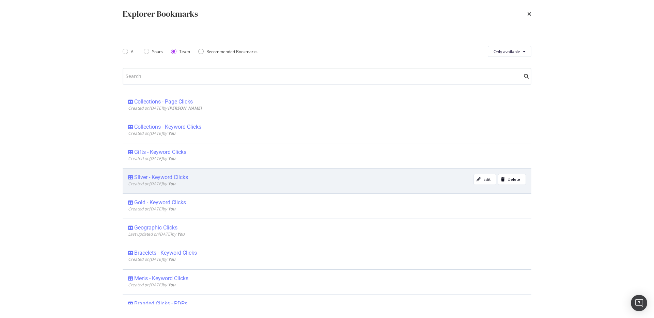
scroll to position [53, 0]
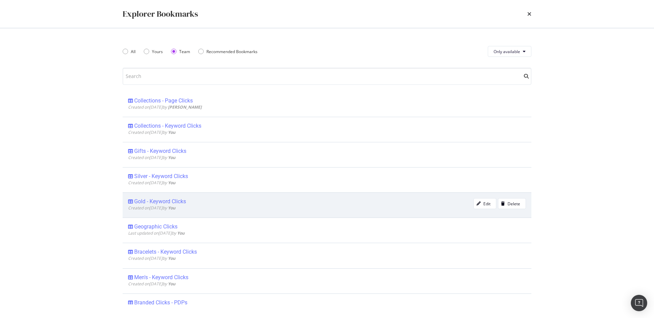
click at [172, 201] on div "Gold - Keyword Clicks" at bounding box center [160, 201] width 52 height 7
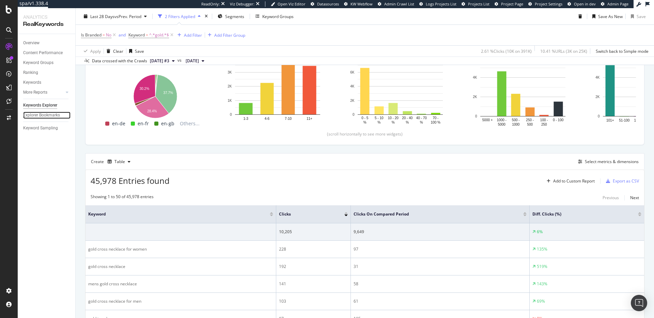
scroll to position [179, 0]
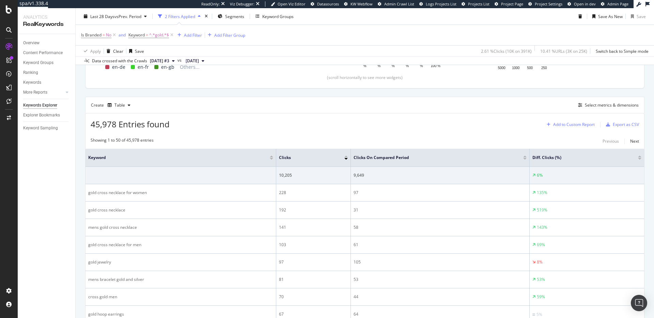
click at [571, 125] on div "Add to Custom Report" at bounding box center [574, 125] width 42 height 4
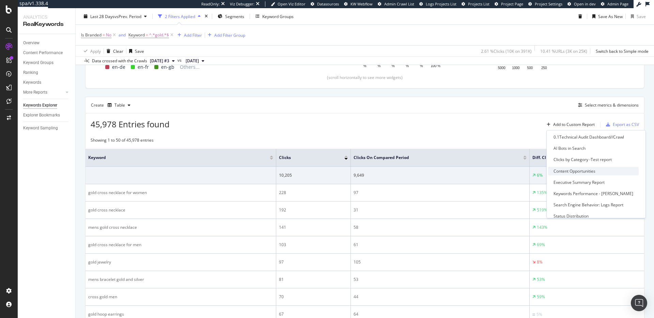
scroll to position [17, 0]
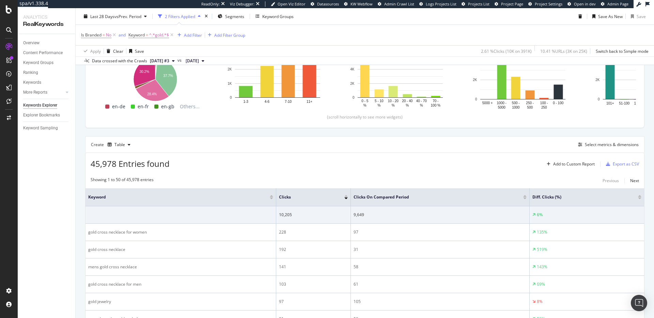
scroll to position [0, 0]
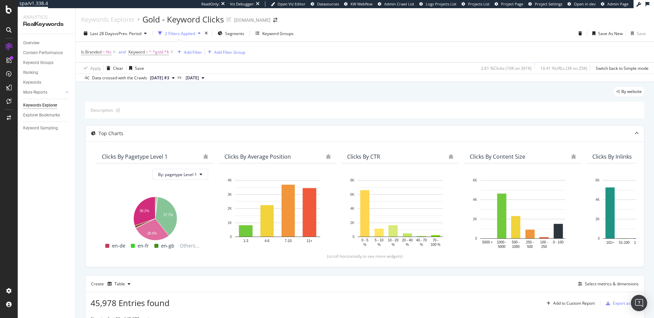
click at [148, 57] on div "Is Branded = No and Keyword = ^.*gold.*$ Add Filter Add Filter Group" at bounding box center [365, 52] width 568 height 20
click at [150, 54] on span "^.*gold.*$" at bounding box center [159, 52] width 20 height 10
click at [148, 79] on input "gold" at bounding box center [167, 80] width 64 height 11
type input "pearl"
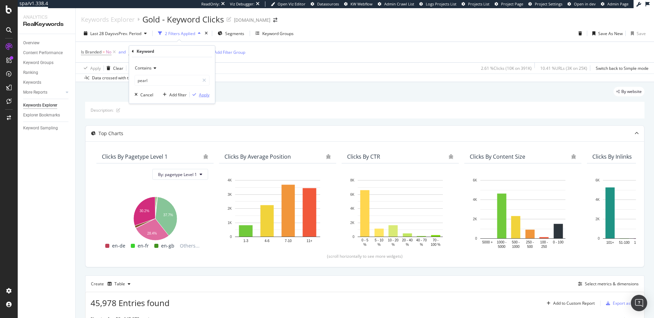
click at [207, 95] on div "Apply" at bounding box center [204, 95] width 11 height 6
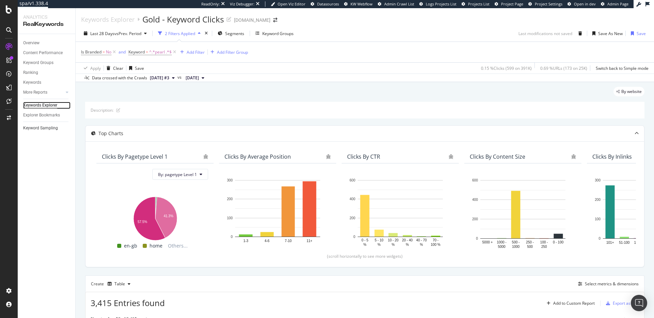
click at [51, 105] on div "Keywords Explorer" at bounding box center [40, 105] width 34 height 7
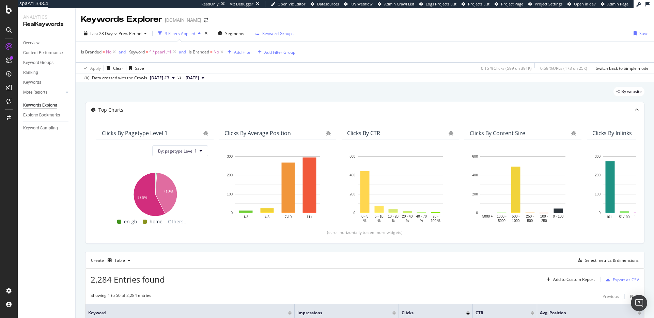
click at [284, 35] on div "Keyword Groups" at bounding box center [277, 34] width 31 height 6
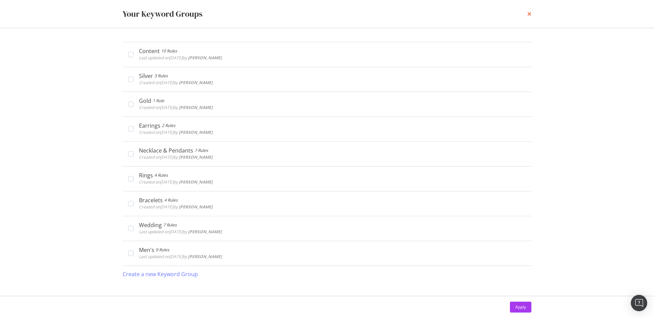
click at [530, 15] on icon "times" at bounding box center [529, 13] width 4 height 5
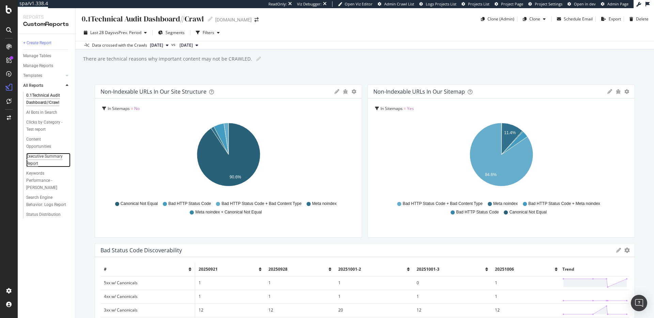
click at [40, 159] on div "Executive Summary Report" at bounding box center [45, 160] width 39 height 14
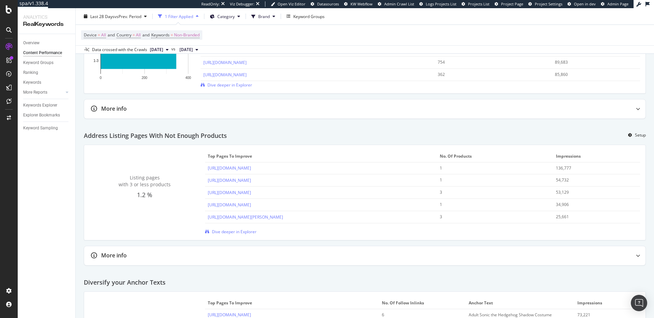
scroll to position [670, 0]
click at [127, 112] on div "More info" at bounding box center [351, 108] width 535 height 8
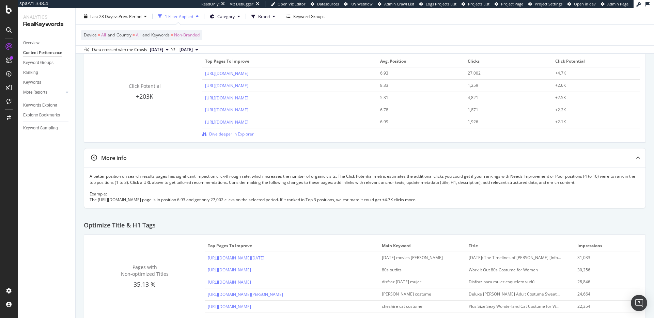
scroll to position [0, 0]
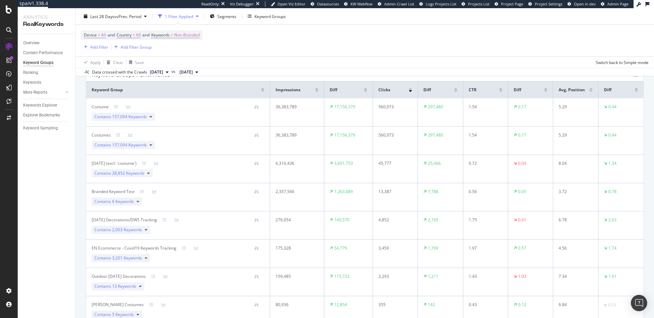
scroll to position [66, 0]
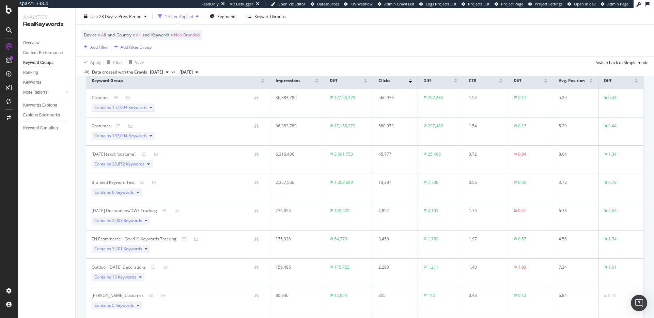
click at [152, 108] on icon at bounding box center [151, 108] width 3 height 4
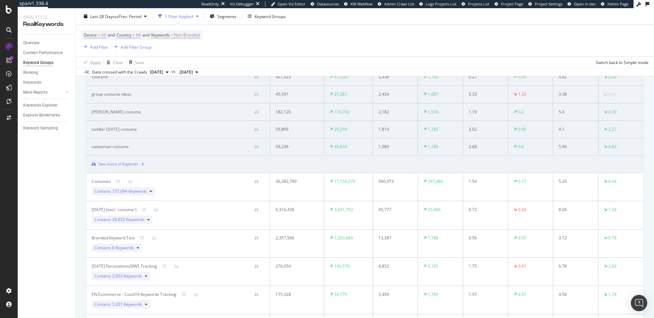
scroll to position [0, 0]
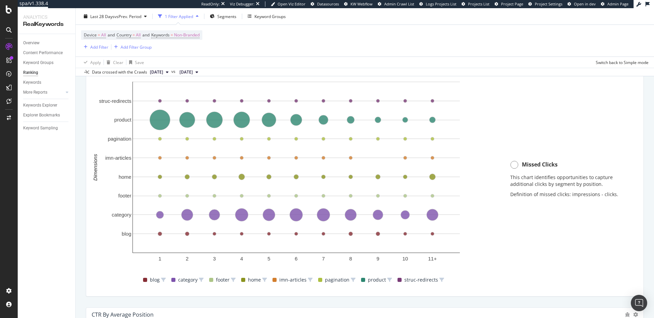
scroll to position [460, 0]
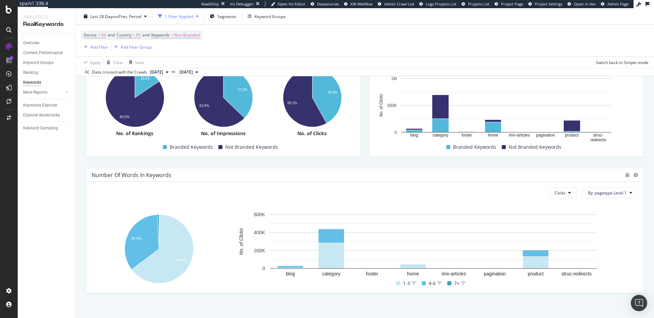
scroll to position [166, 0]
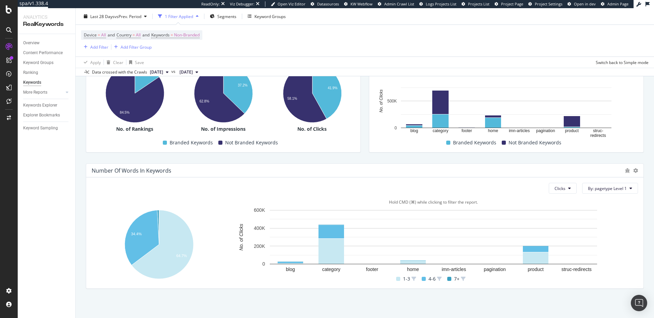
click at [452, 278] on div "7+" at bounding box center [457, 279] width 24 height 8
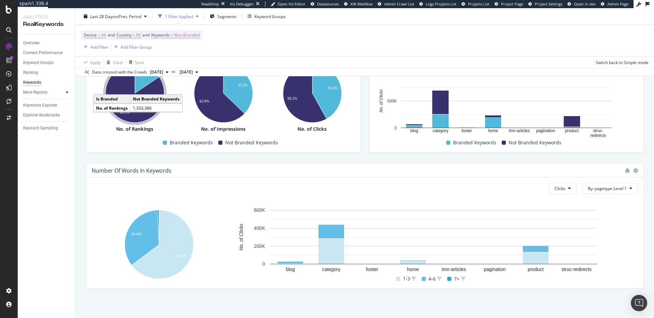
click at [68, 93] on icon at bounding box center [67, 92] width 3 height 4
click at [37, 133] on div "Structure" at bounding box center [34, 131] width 17 height 7
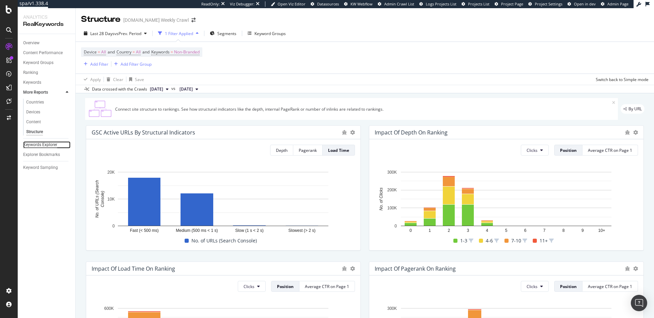
click at [48, 145] on div "Keywords Explorer" at bounding box center [40, 144] width 34 height 7
